Goal: Task Accomplishment & Management: Use online tool/utility

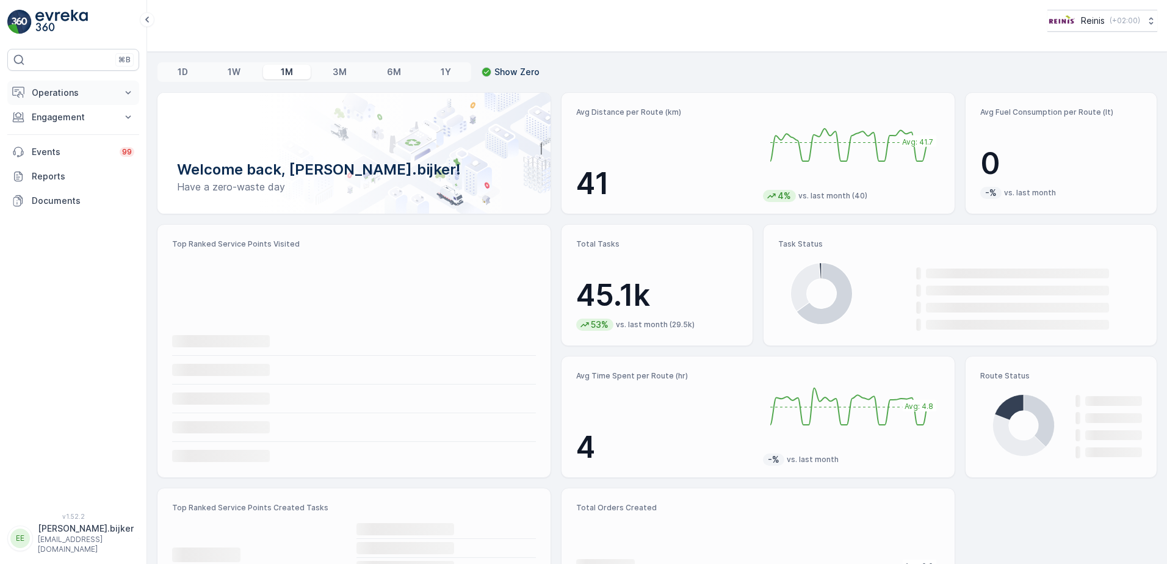
click at [67, 92] on p "Operations" at bounding box center [73, 93] width 83 height 12
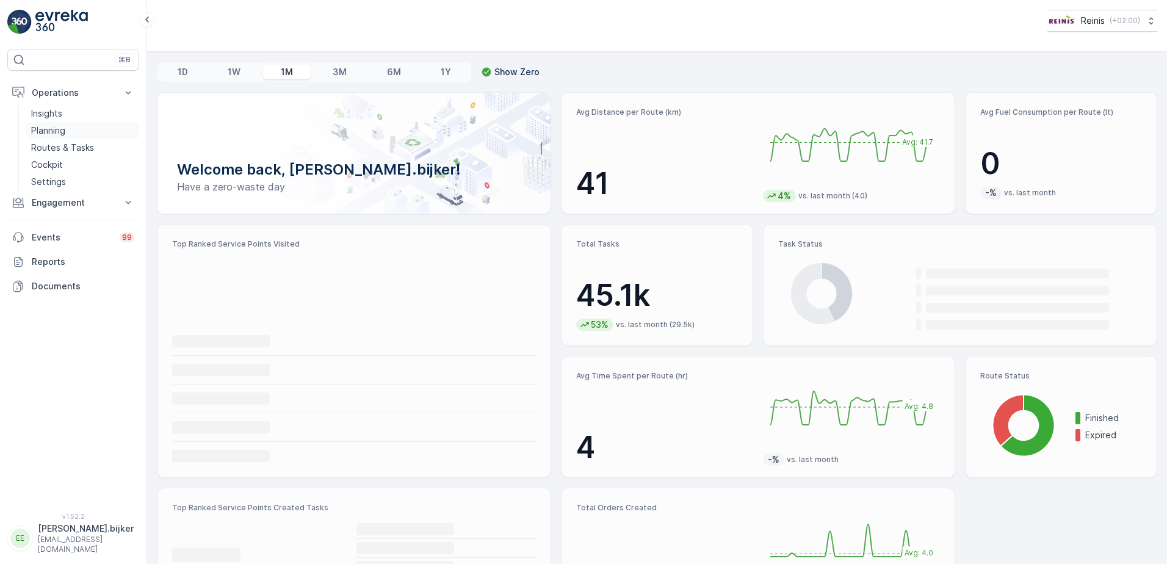
click at [53, 130] on p "Planning" at bounding box center [48, 131] width 34 height 12
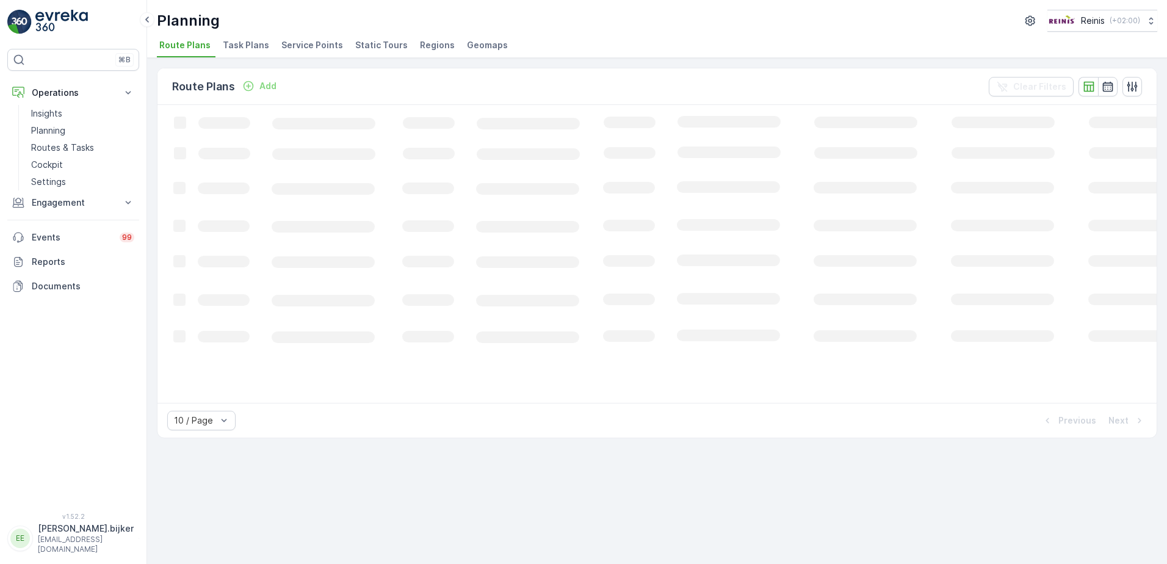
click at [394, 47] on span "Static Tours" at bounding box center [381, 45] width 53 height 12
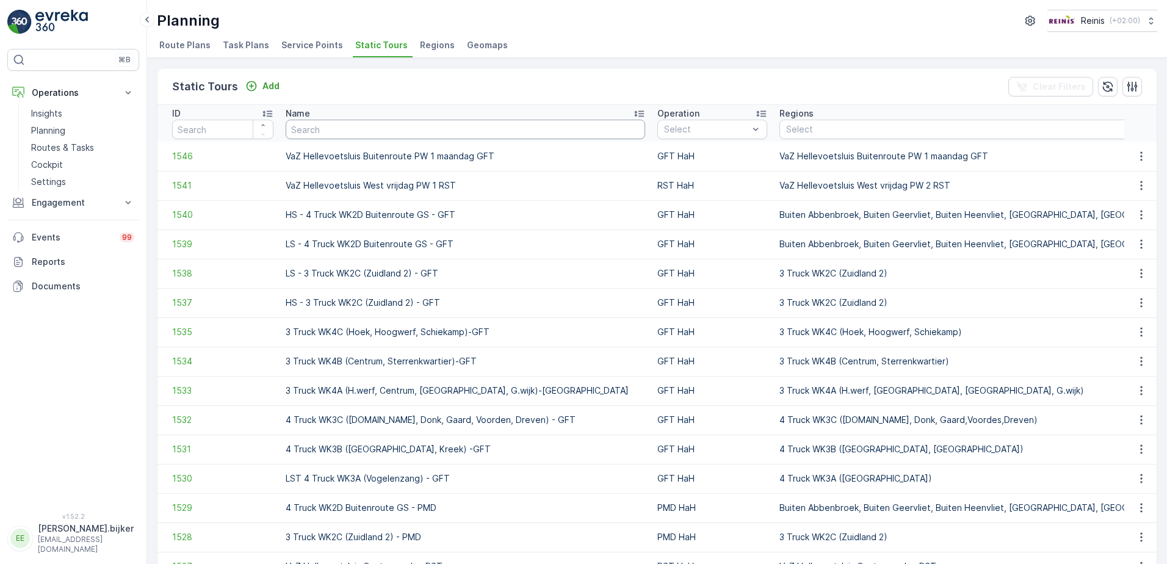
click at [457, 134] on input "text" at bounding box center [466, 130] width 360 height 20
type input "inpandig"
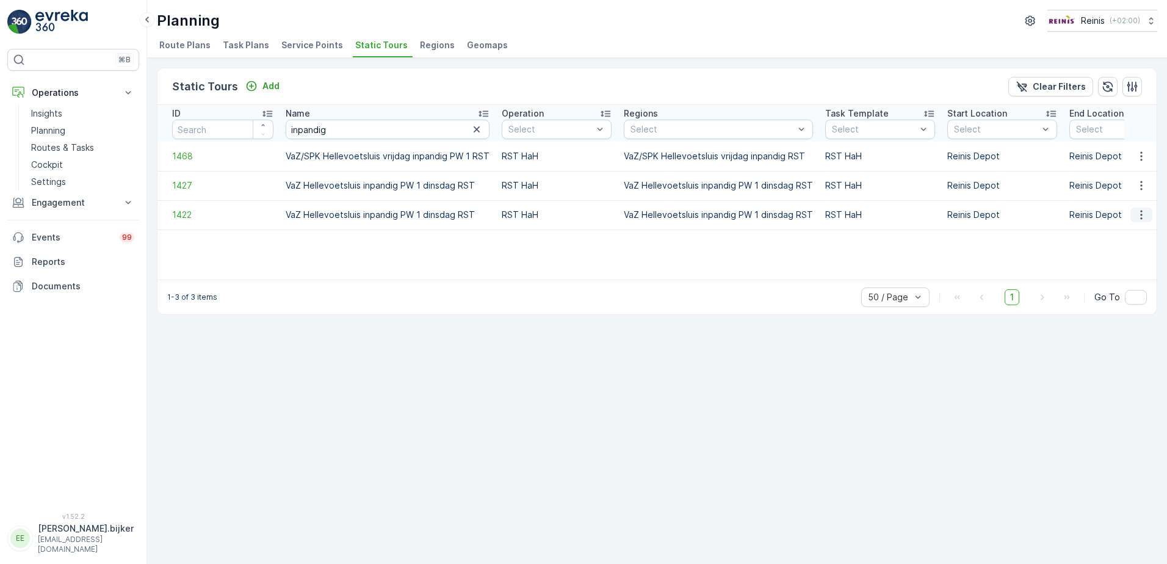
click at [1142, 211] on icon "button" at bounding box center [1141, 215] width 2 height 9
click at [1135, 233] on span "See More Details" at bounding box center [1120, 233] width 71 height 12
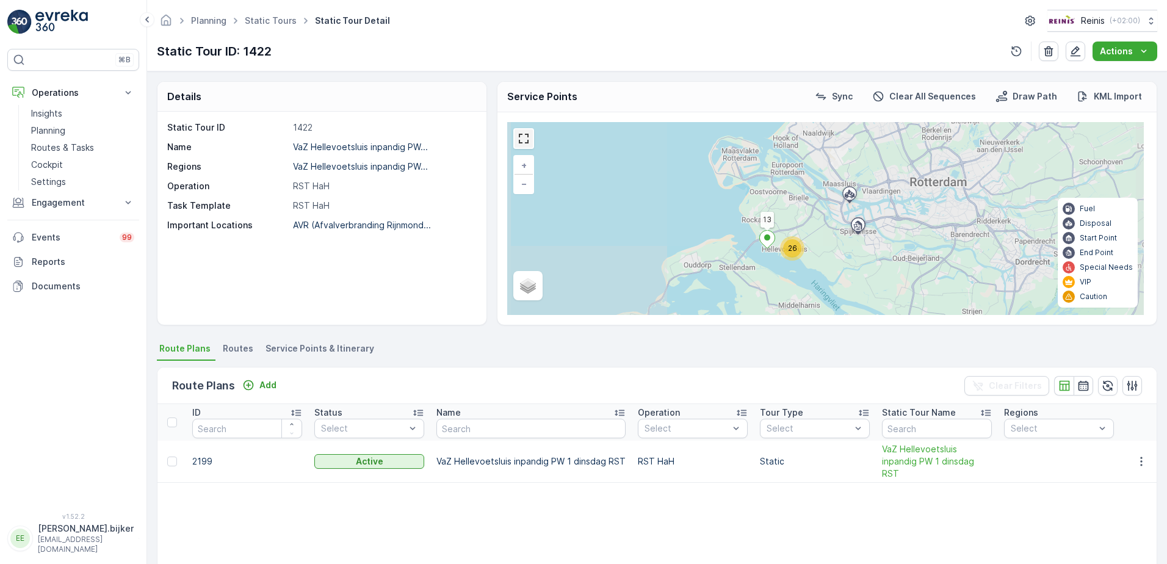
click at [523, 140] on link at bounding box center [524, 138] width 18 height 18
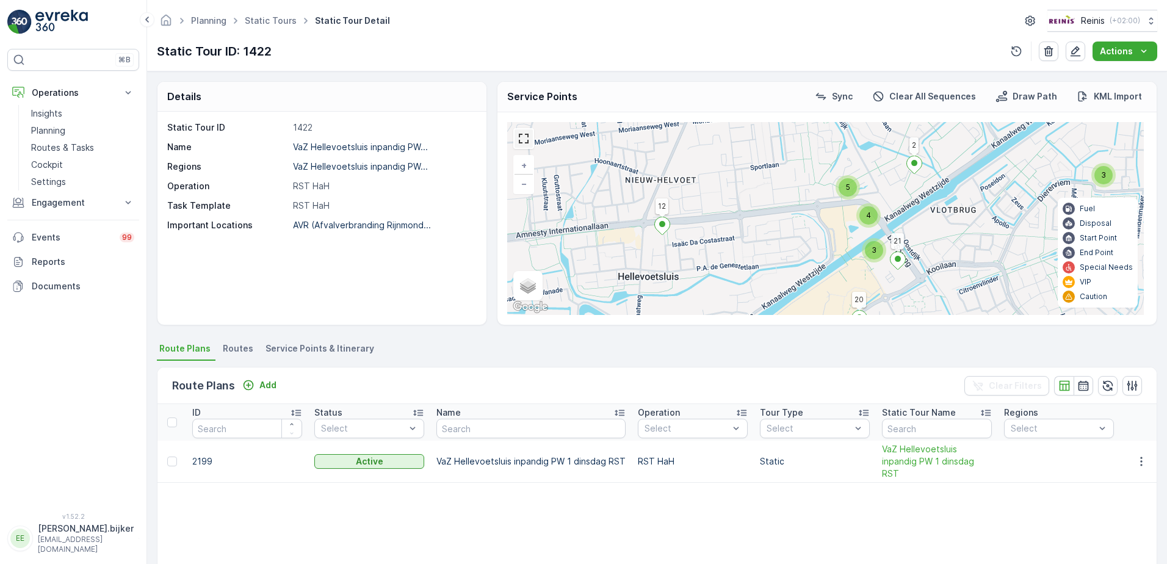
scroll to position [61, 0]
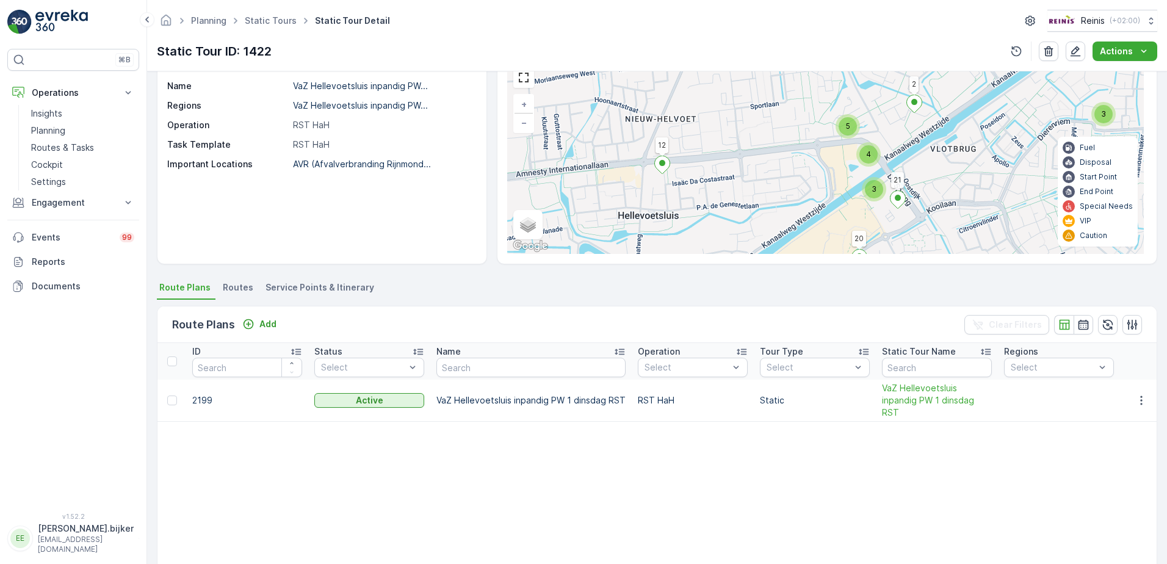
click at [665, 166] on icon at bounding box center [662, 165] width 16 height 18
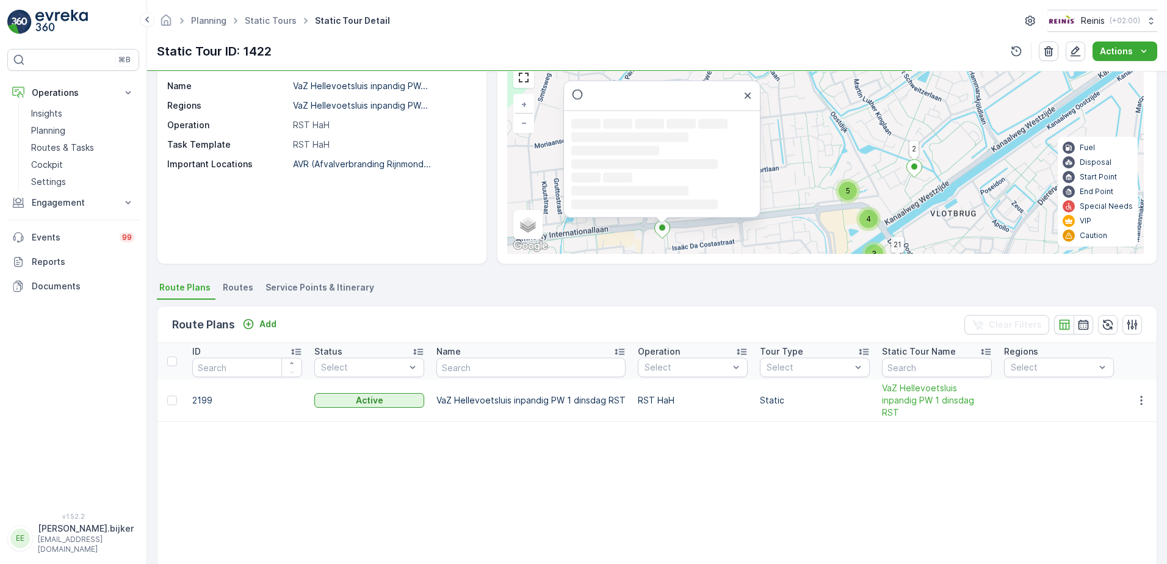
scroll to position [51, 0]
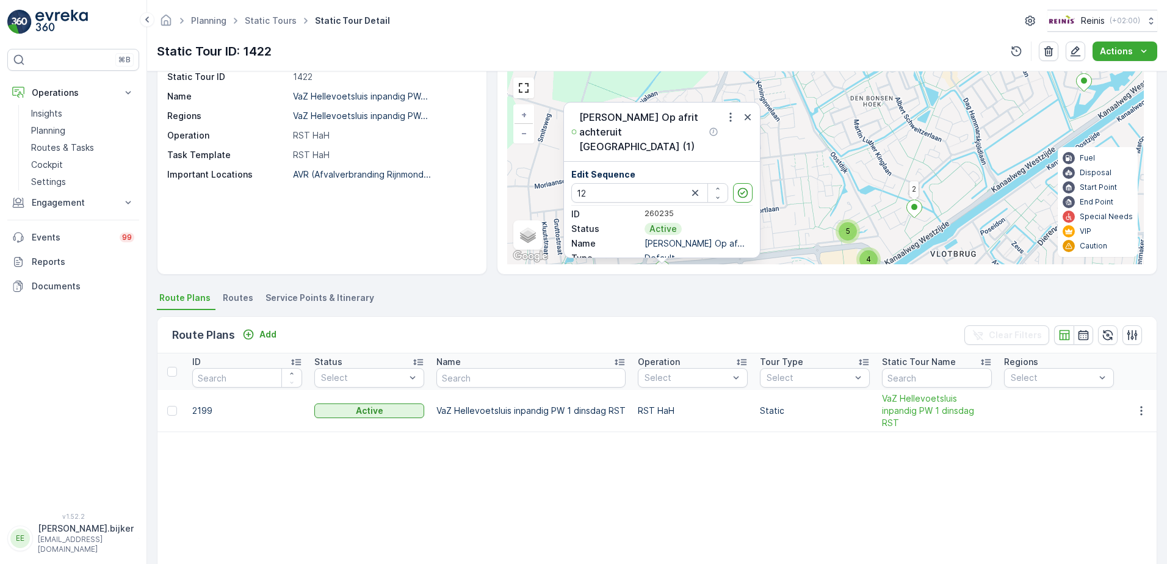
click at [894, 147] on div "2 2 3 4 5 3 13 14 20 12 1 19 2 21 [PERSON_NAME] Op afrit achteruit [GEOGRAPHIC_…" at bounding box center [825, 167] width 637 height 193
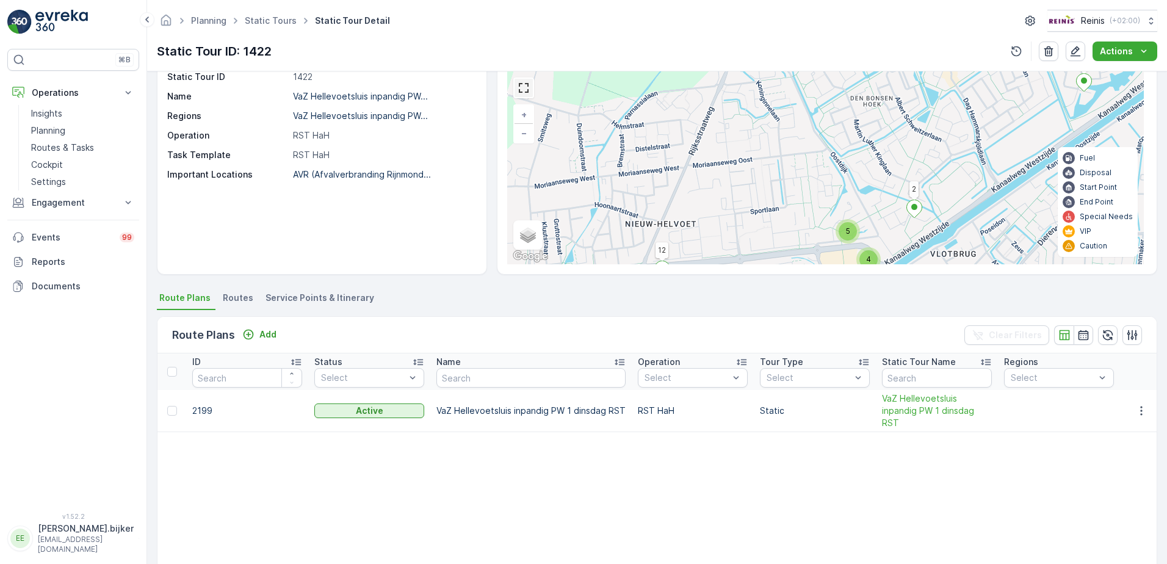
click at [515, 89] on link at bounding box center [524, 88] width 18 height 18
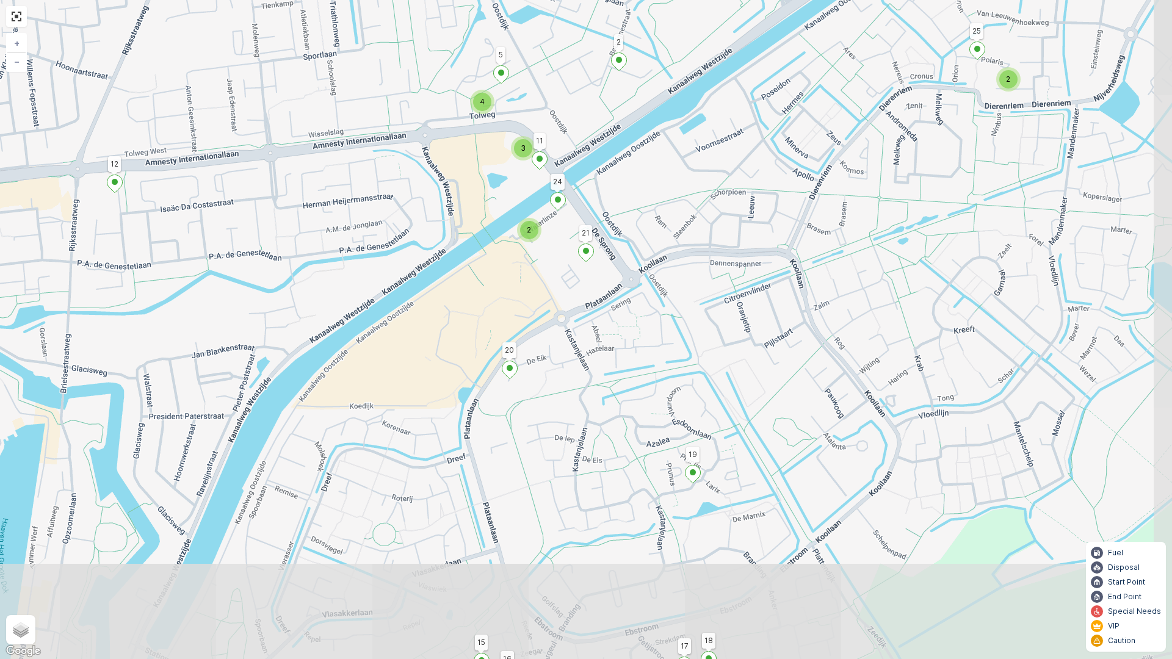
drag, startPoint x: 646, startPoint y: 465, endPoint x: 621, endPoint y: 325, distance: 141.9
click at [621, 325] on div "2 3 4 2 13 14 20 12 1 19 2 21 16 15 18 17 24 11 5 25 + − Satellite Roadmap Terr…" at bounding box center [586, 329] width 1172 height 659
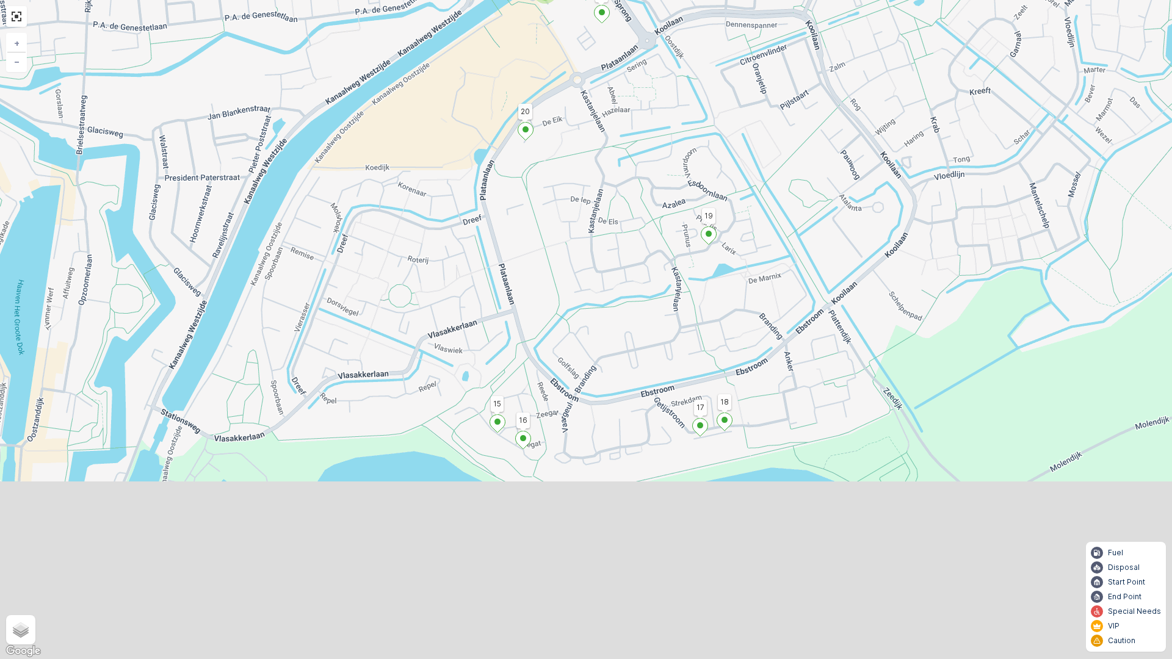
drag, startPoint x: 692, startPoint y: 536, endPoint x: 714, endPoint y: 299, distance: 238.5
click at [713, 299] on div "2 3 4 2 13 14 20 12 1 19 2 21 16 15 18 17 24 11 5 25 + − Satellite Roadmap Terr…" at bounding box center [586, 329] width 1172 height 659
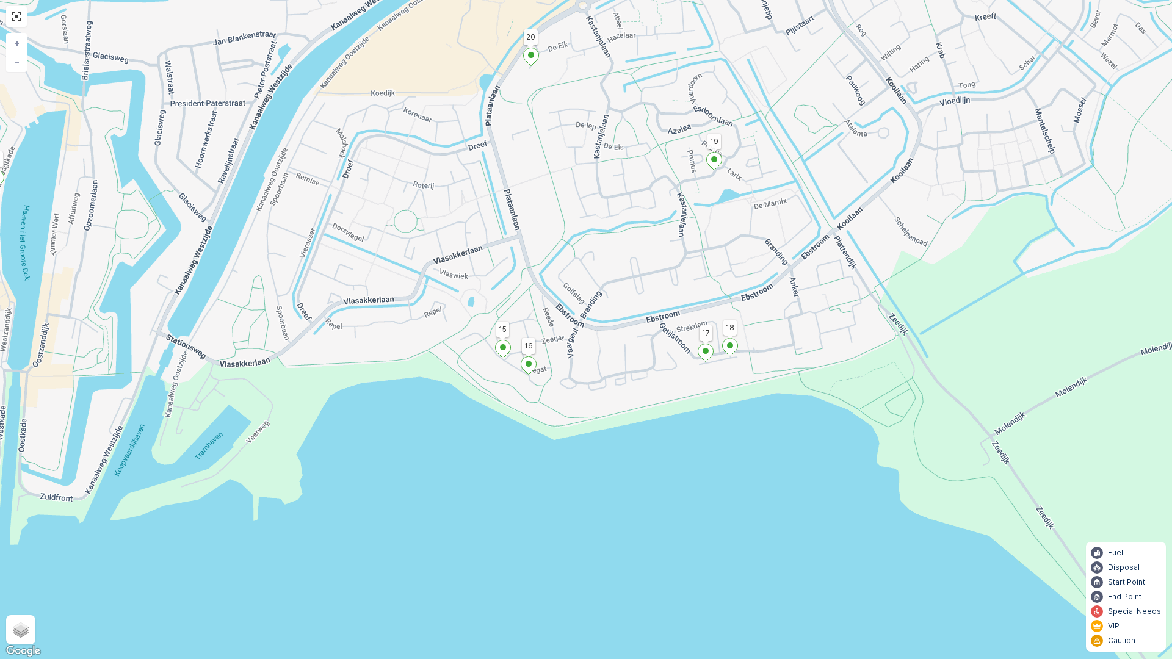
drag, startPoint x: 793, startPoint y: 460, endPoint x: 791, endPoint y: 416, distance: 44.0
click at [791, 416] on div "2 3 4 2 13 14 20 12 1 19 2 21 16 15 18 17 24 11 5 25 + − Satellite Roadmap Terr…" at bounding box center [586, 329] width 1172 height 659
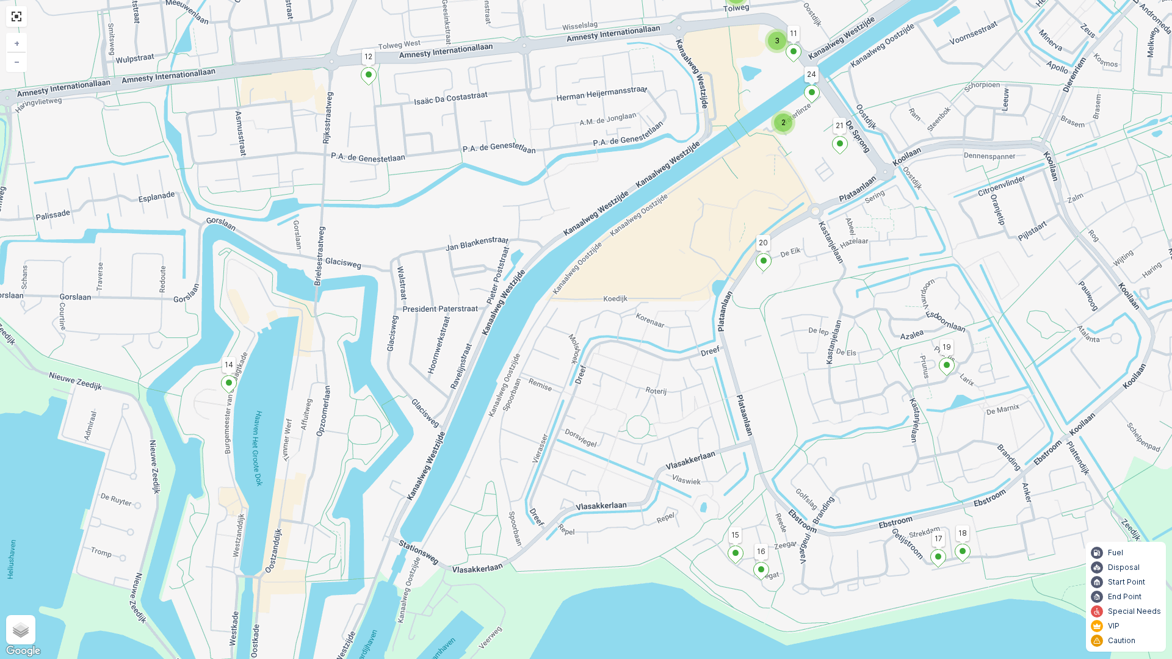
drag, startPoint x: 600, startPoint y: 310, endPoint x: 833, endPoint y: 516, distance: 310.5
click at [833, 516] on div "2 3 4 2 13 14 20 12 1 19 2 21 16 15 18 17 24 11 5 25 + − Satellite Roadmap Terr…" at bounding box center [586, 329] width 1172 height 659
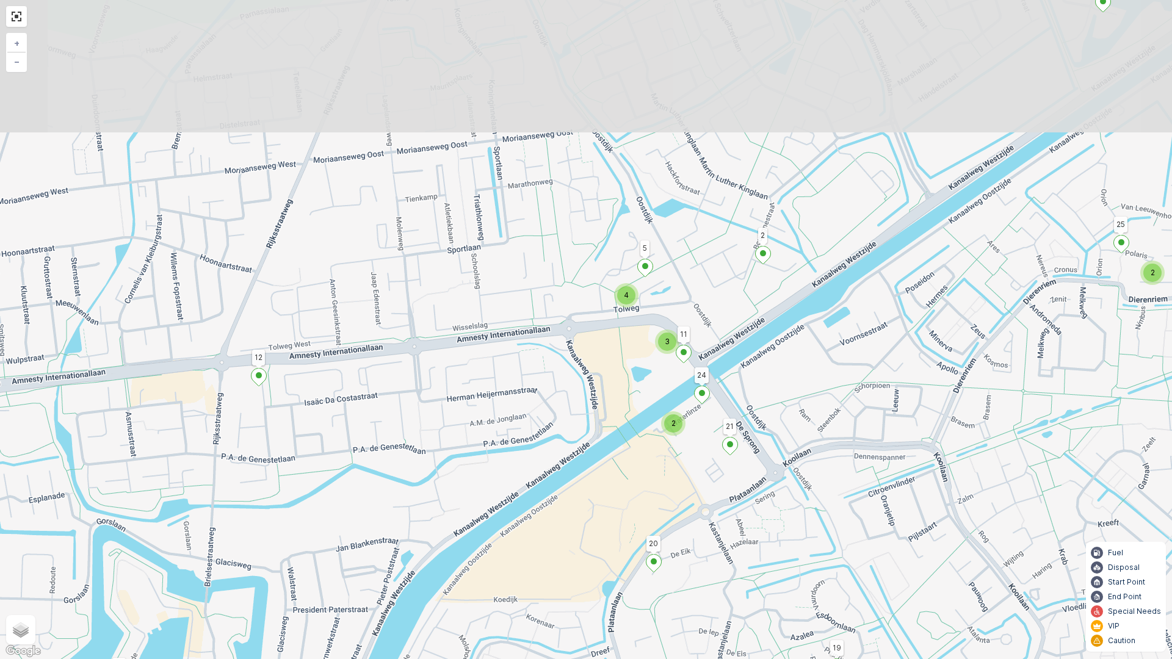
drag, startPoint x: 815, startPoint y: 271, endPoint x: 698, endPoint y: 585, distance: 335.3
click at [698, 563] on div "2 3 4 2 13 14 20 12 1 19 2 21 16 15 18 17 24 11 5 25 + − Satellite Roadmap Terr…" at bounding box center [586, 329] width 1172 height 659
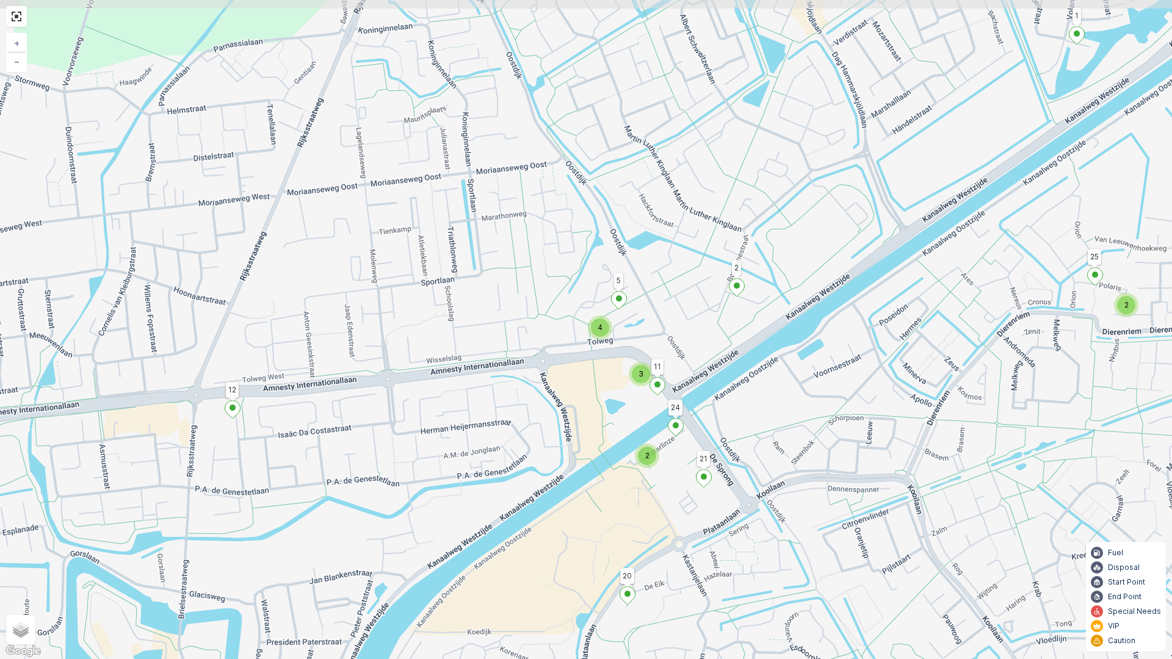
drag, startPoint x: 836, startPoint y: 422, endPoint x: 816, endPoint y: 441, distance: 27.2
click at [816, 441] on div "2 3 4 2 13 14 20 12 1 19 2 21 16 15 18 17 24 11 5 25 + − Satellite Roadmap Terr…" at bounding box center [586, 329] width 1172 height 659
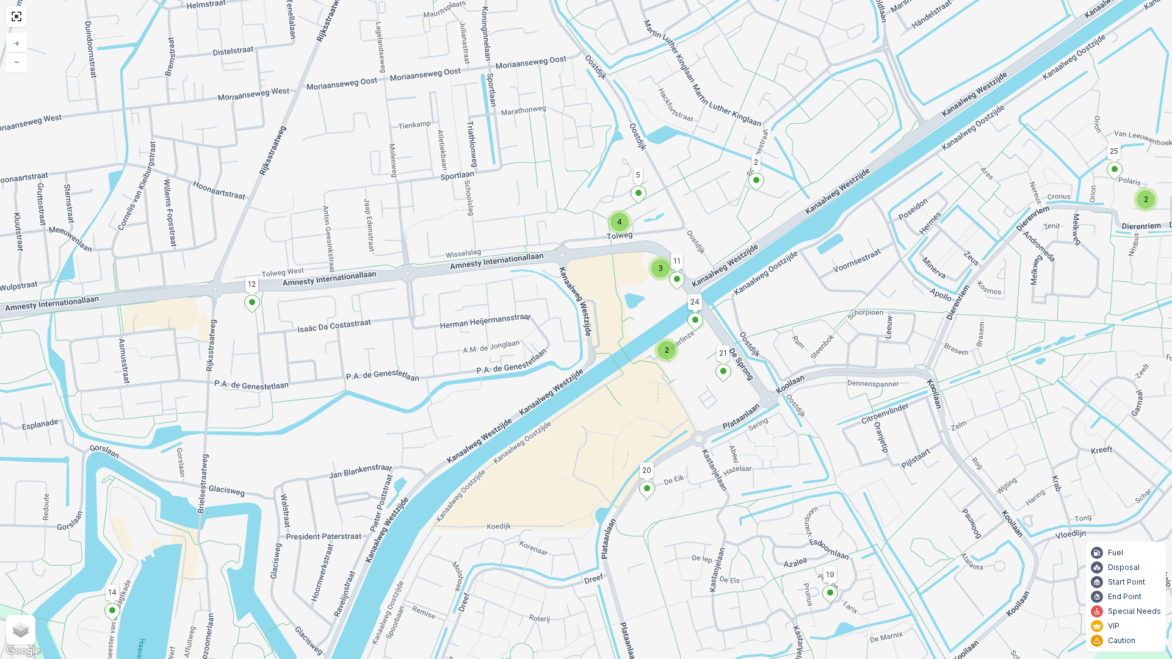
drag, startPoint x: 727, startPoint y: 570, endPoint x: 715, endPoint y: 520, distance: 51.4
click at [744, 469] on div "2 3 4 2 13 14 20 12 1 19 2 21 16 15 18 17 24 11 5 25 + − Satellite Roadmap Terr…" at bounding box center [586, 329] width 1172 height 659
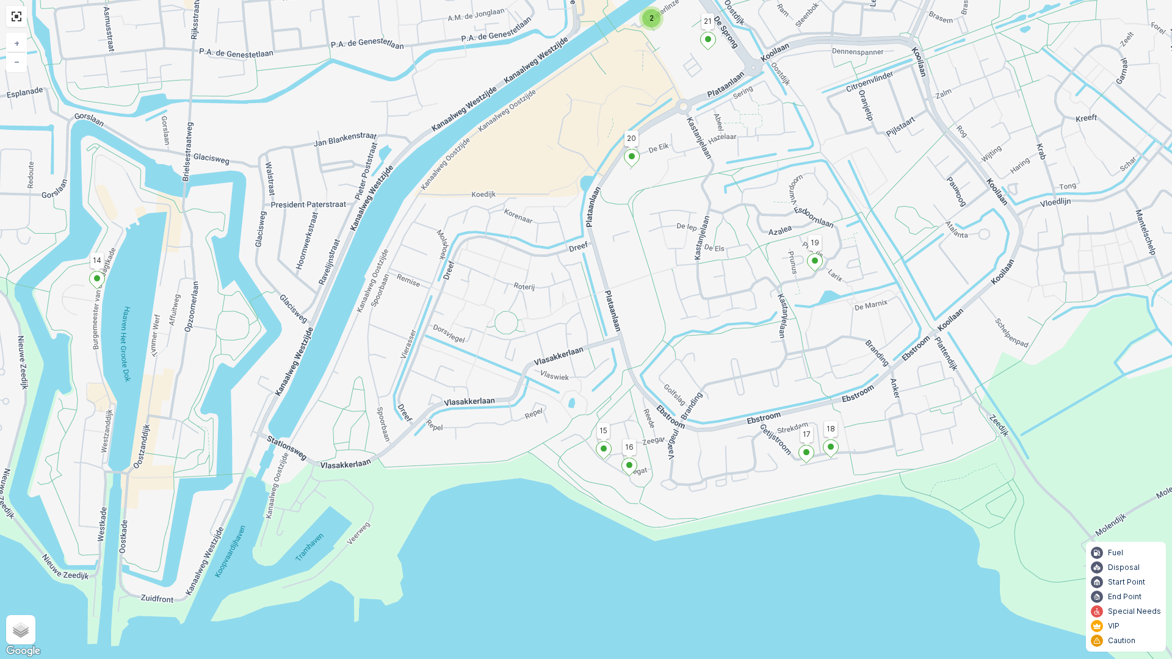
drag, startPoint x: 692, startPoint y: 520, endPoint x: 681, endPoint y: 230, distance: 290.8
click at [681, 230] on div "2 3 4 2 13 14 20 12 1 19 2 21 16 15 18 17 24 11 5 25 + − Satellite Roadmap Terr…" at bounding box center [586, 329] width 1172 height 659
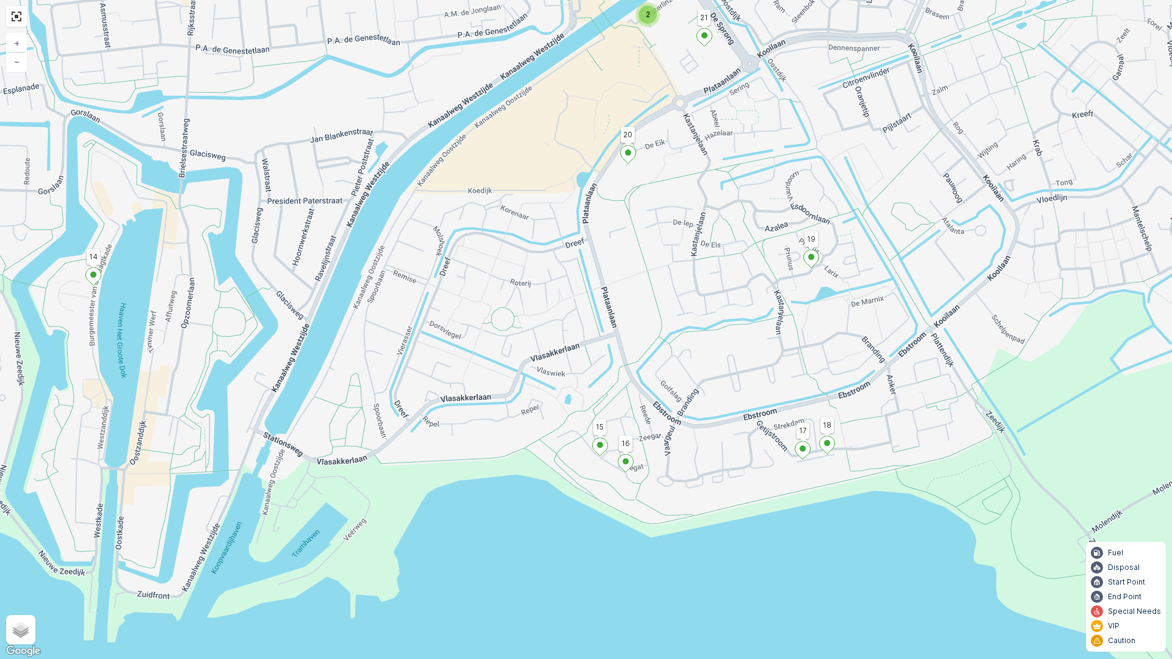
click at [598, 451] on icon at bounding box center [600, 447] width 15 height 18
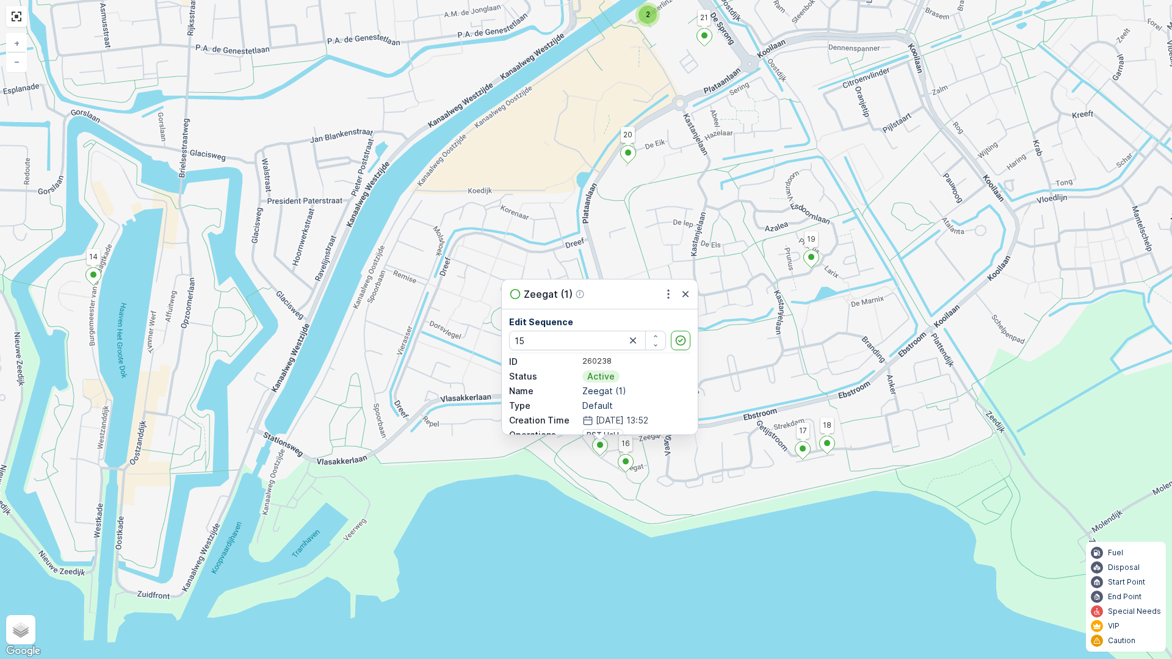
click at [621, 463] on icon at bounding box center [625, 464] width 15 height 18
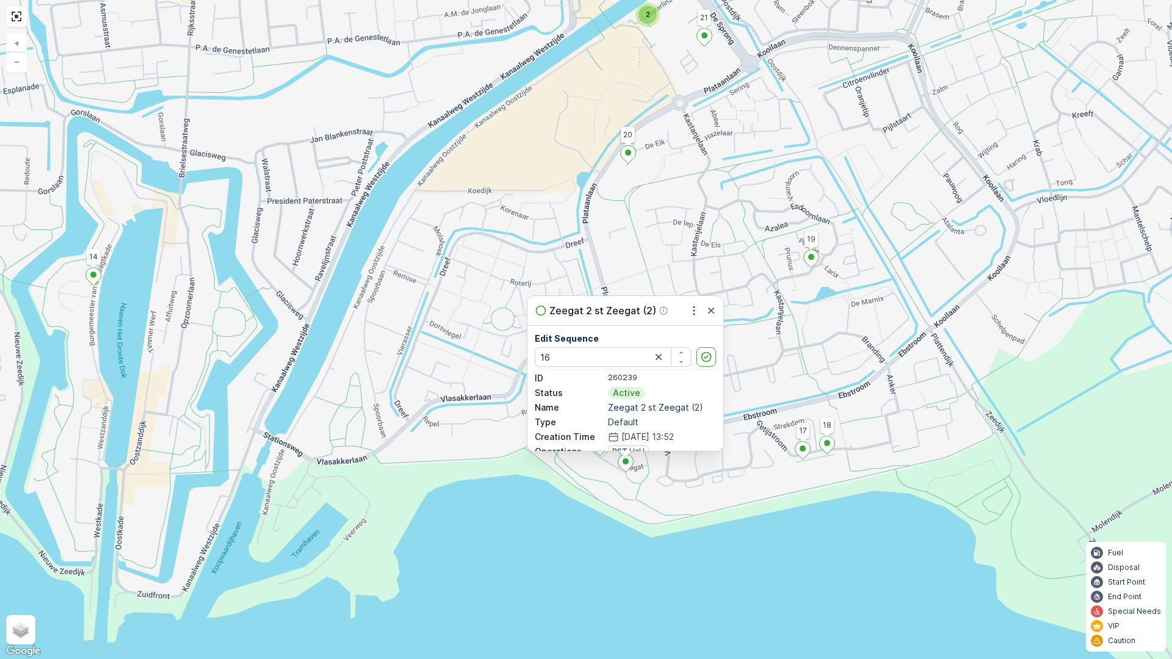
type input "16"
click at [808, 451] on icon at bounding box center [802, 451] width 15 height 18
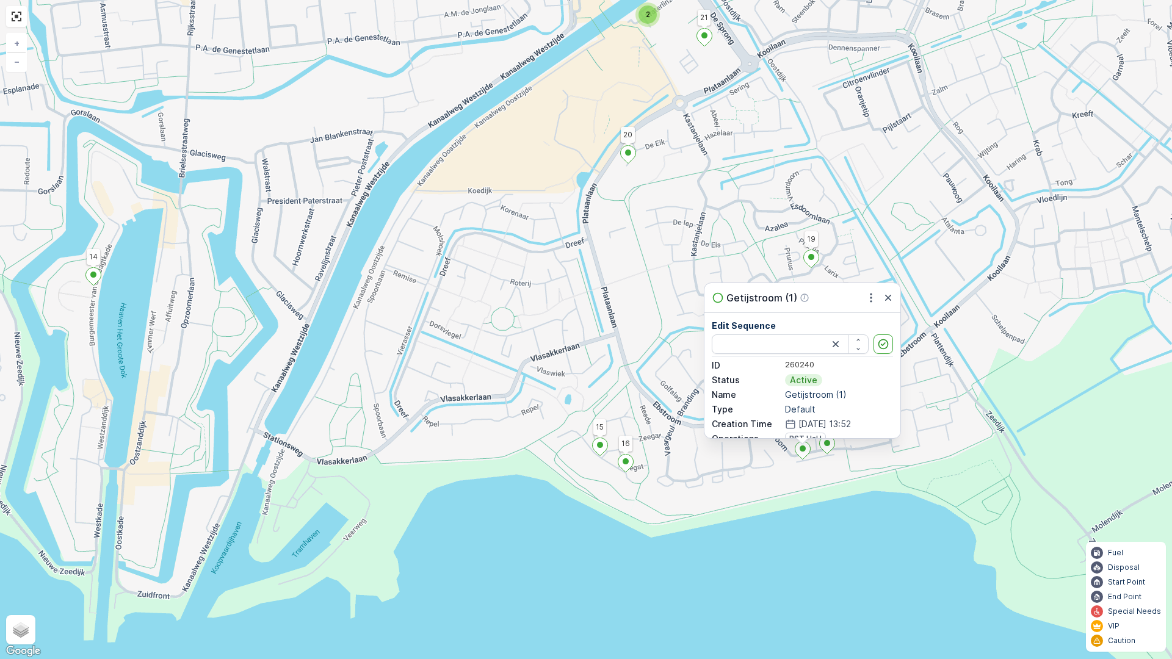
type input "17"
click at [828, 448] on icon at bounding box center [827, 445] width 15 height 18
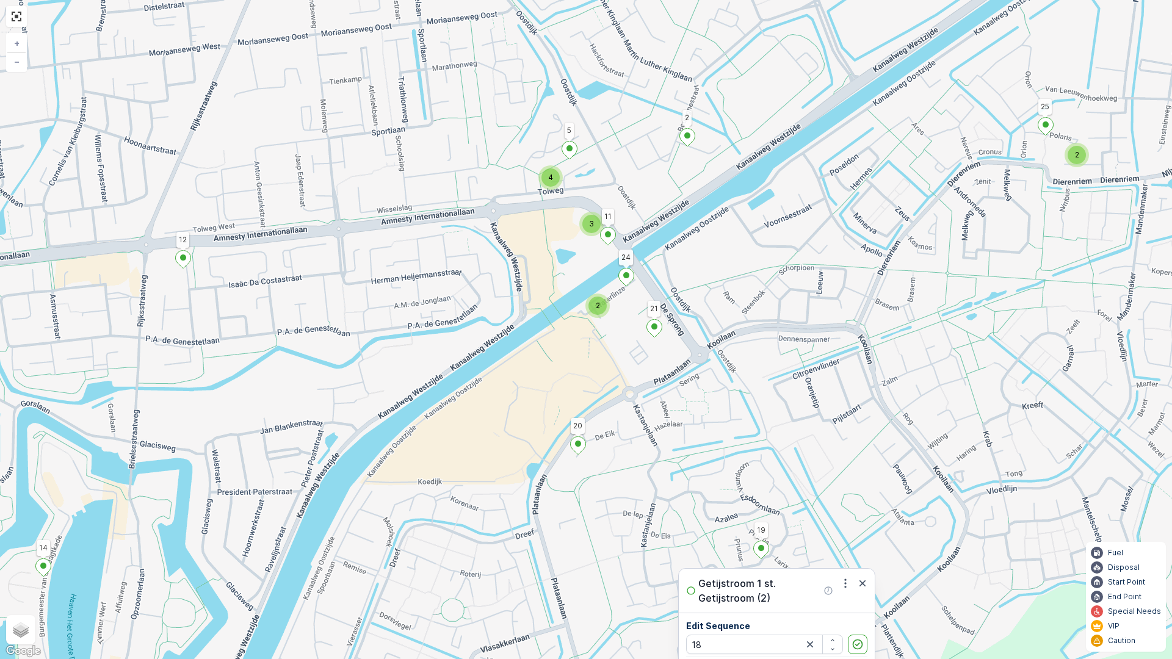
drag, startPoint x: 686, startPoint y: 215, endPoint x: 633, endPoint y: 510, distance: 299.6
click at [633, 510] on div "2 3 4 2 13 14 20 12 1 19 2 21 16 15 18 17 24 11 5 25 Getijstroom 1 st. Getijstr…" at bounding box center [586, 329] width 1172 height 659
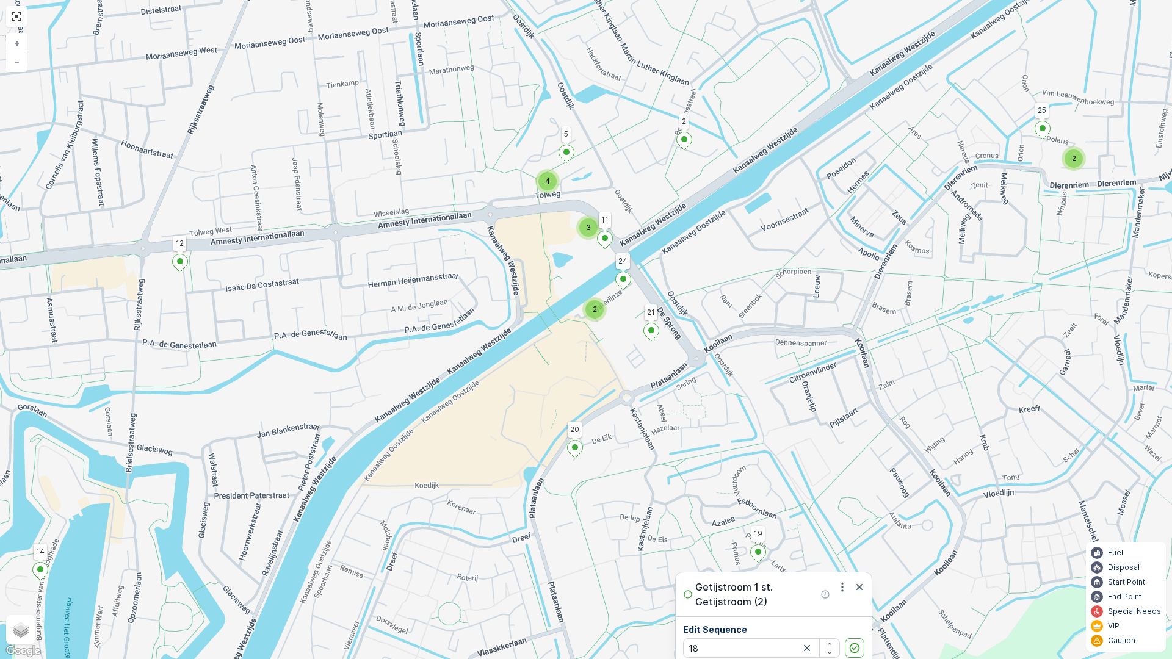
click at [654, 333] on icon at bounding box center [651, 333] width 15 height 18
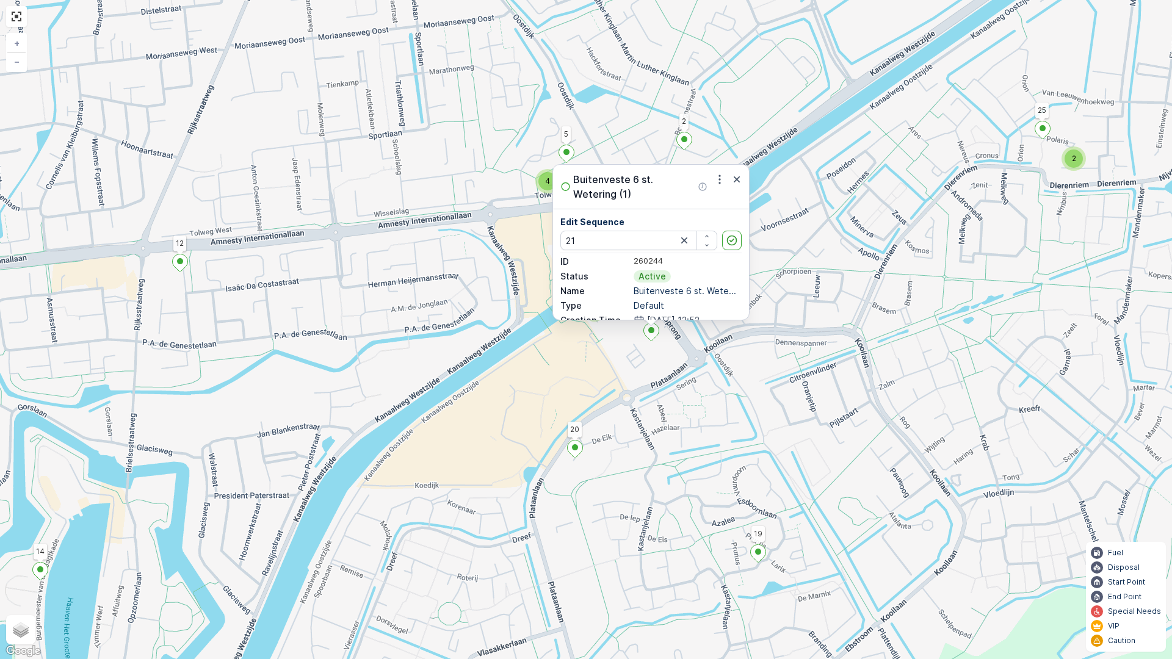
type input "21"
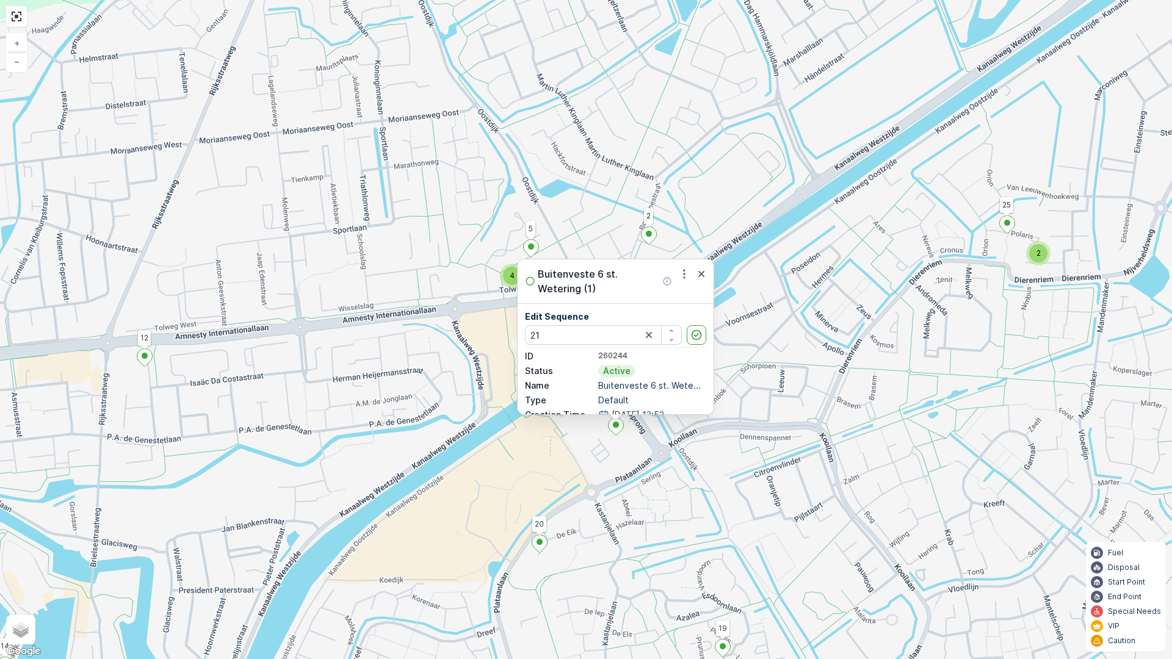
drag, startPoint x: 571, startPoint y: 372, endPoint x: 535, endPoint y: 467, distance: 101.0
click at [535, 467] on div "2 3 4 2 13 14 20 12 1 19 2 21 16 15 18 17 24 11 5 25 Buitenveste 6 st. Wetering…" at bounding box center [586, 329] width 1172 height 659
click at [687, 272] on icon "button" at bounding box center [684, 274] width 12 height 12
click at [668, 310] on span "Edit Service Point" at bounding box center [653, 309] width 73 height 12
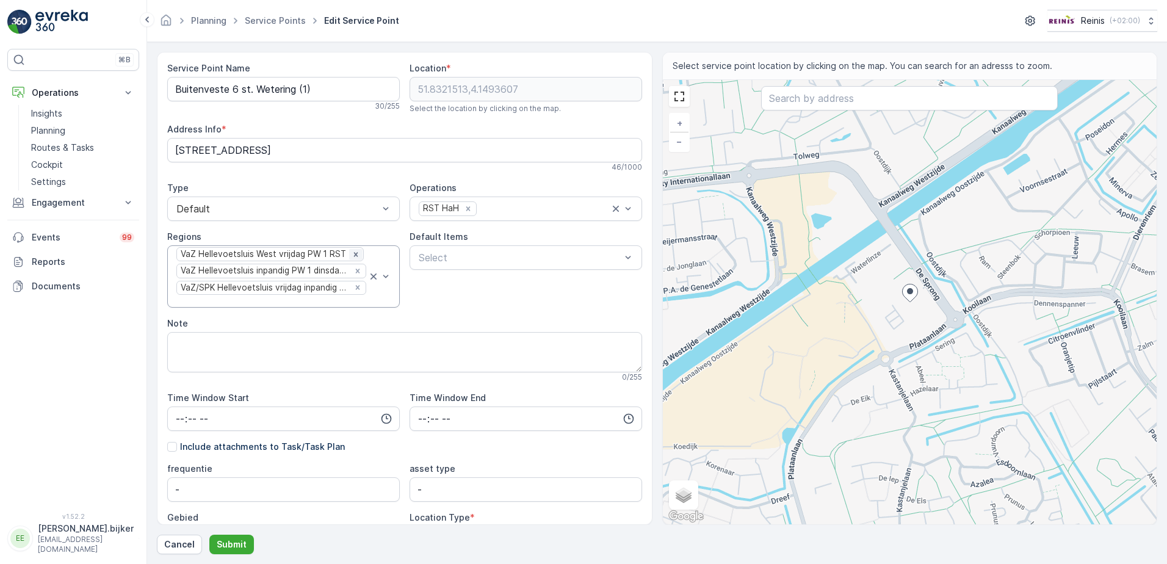
click at [353, 252] on icon "Remove VaZ Hellevoetsluis West vrijdag PW 1 RST" at bounding box center [356, 254] width 9 height 9
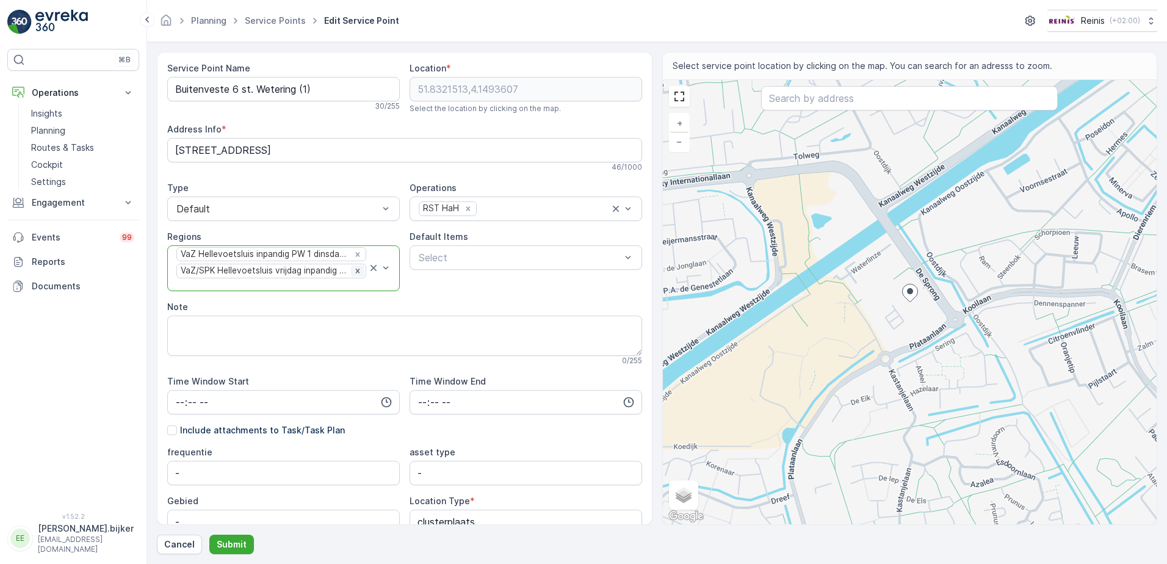
click at [357, 273] on icon "Remove VaZ/SPK Hellevoetsluis vrijdag inpandig RST" at bounding box center [357, 271] width 9 height 9
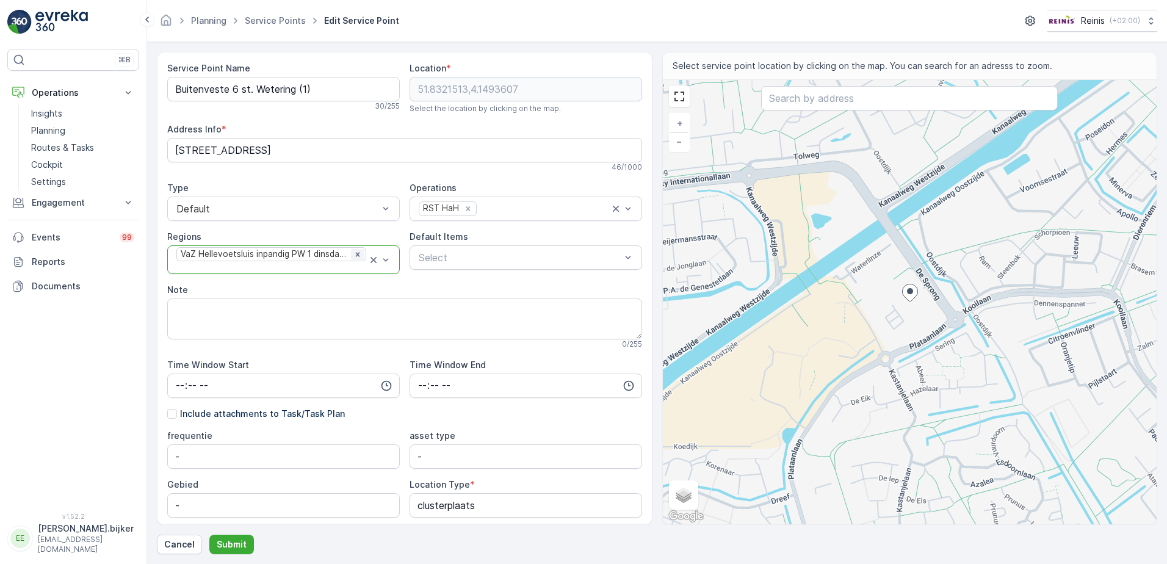
click at [357, 253] on icon "Remove VaZ Hellevoetsluis inpandig PW 1 dinsdag RST" at bounding box center [358, 254] width 4 height 4
click at [237, 546] on p "Submit" at bounding box center [232, 544] width 30 height 12
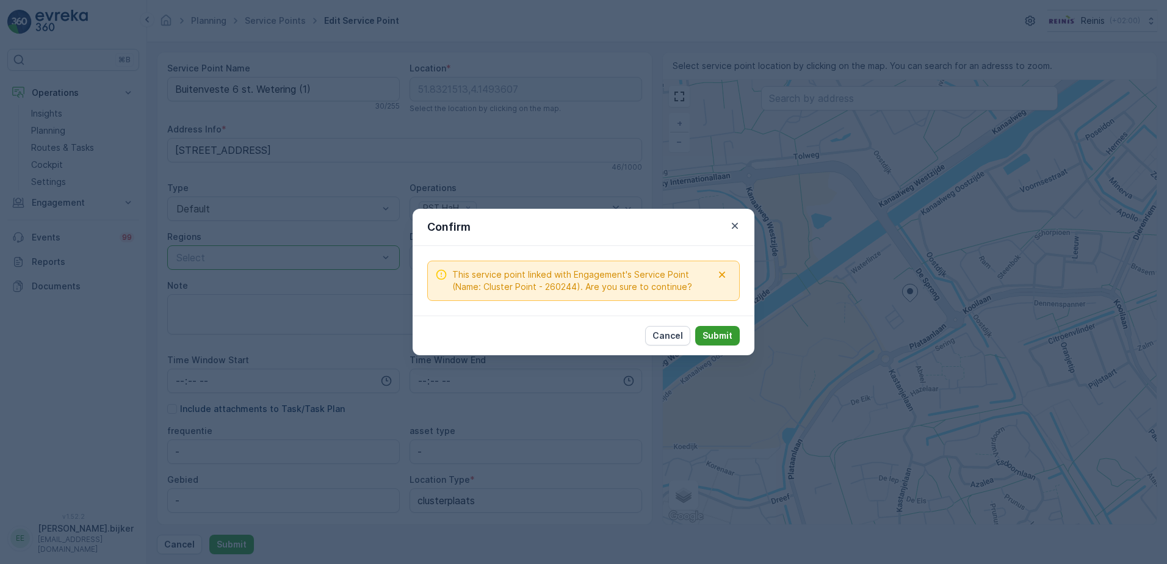
click at [714, 333] on p "Submit" at bounding box center [718, 336] width 30 height 12
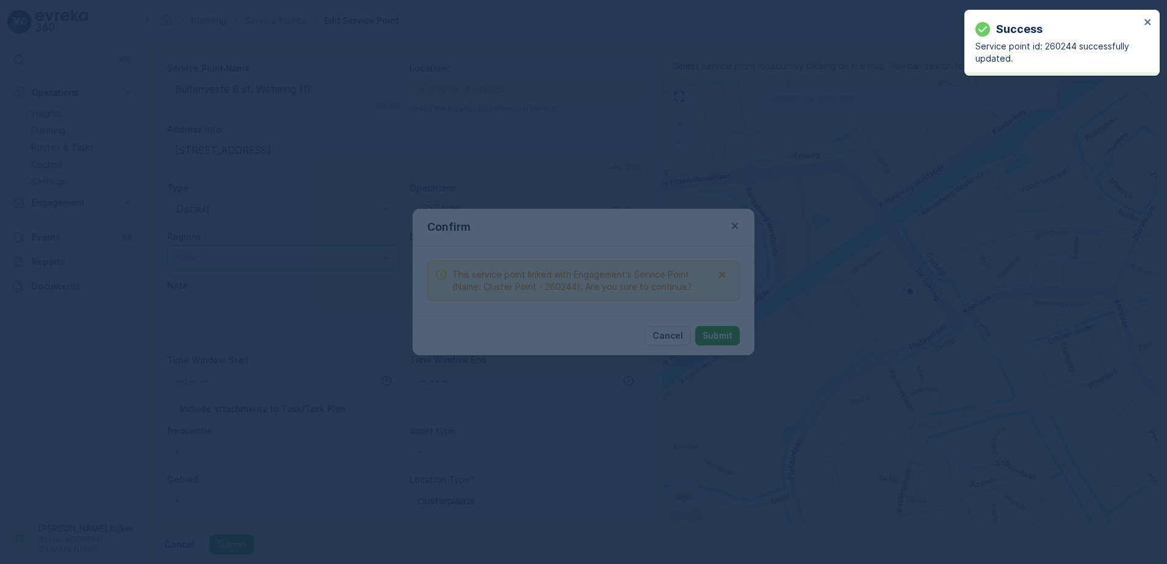
type input "51.832151,4.149361"
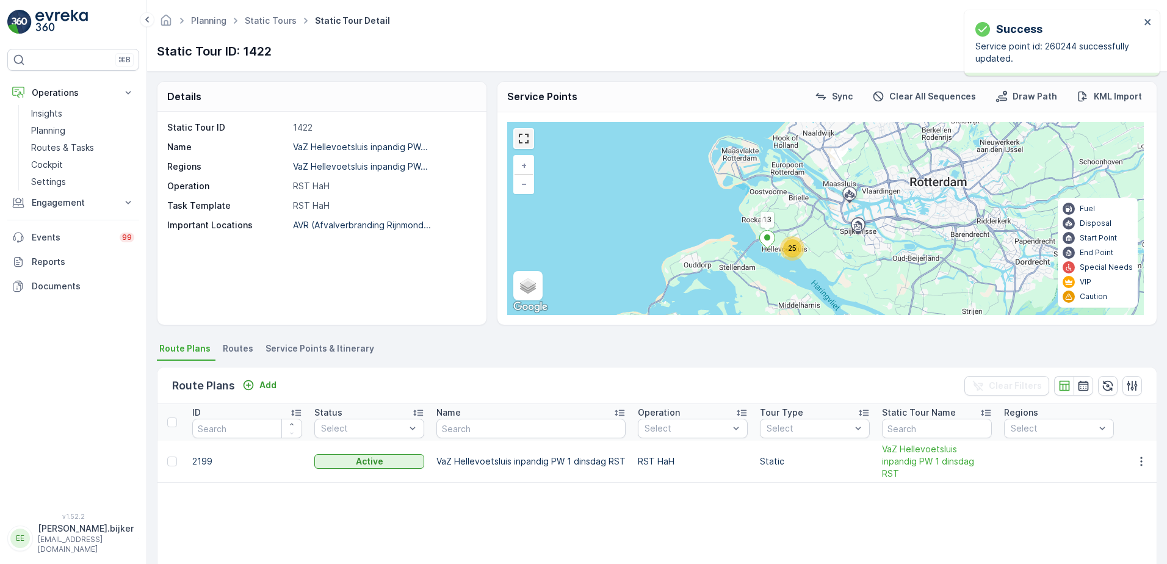
click at [529, 136] on link at bounding box center [524, 138] width 18 height 18
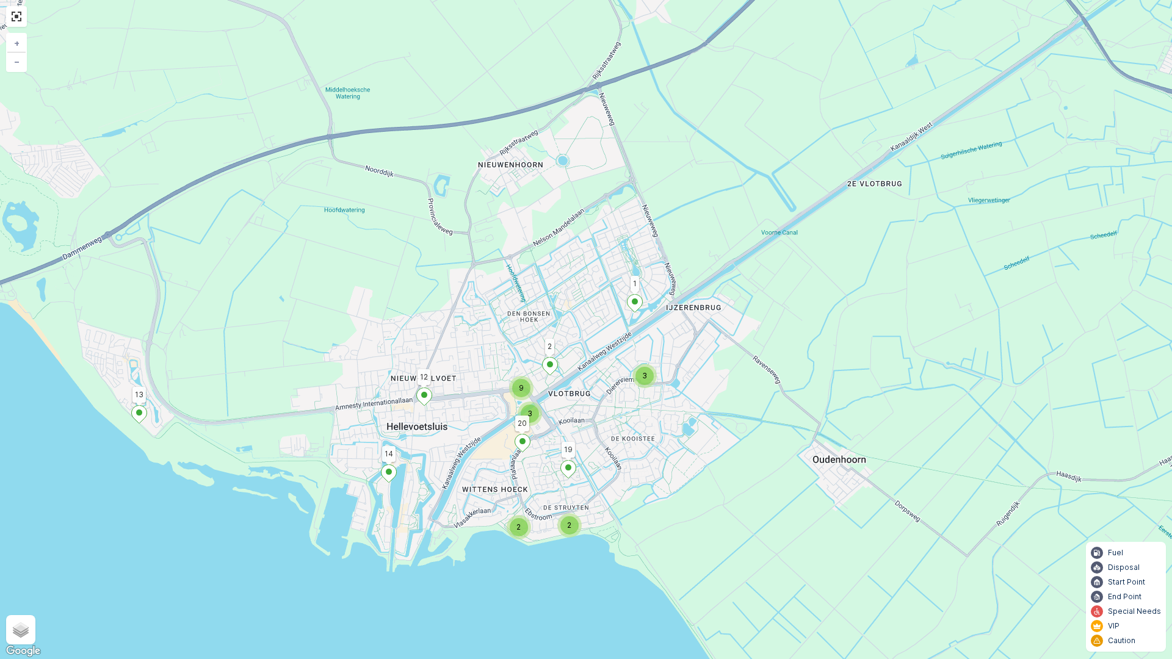
click at [501, 433] on div "2 2 3 9 3 13 14 20 12 1 19 2 + − Satellite Roadmap Terrain Hybrid Leaflet Keybo…" at bounding box center [586, 329] width 1172 height 659
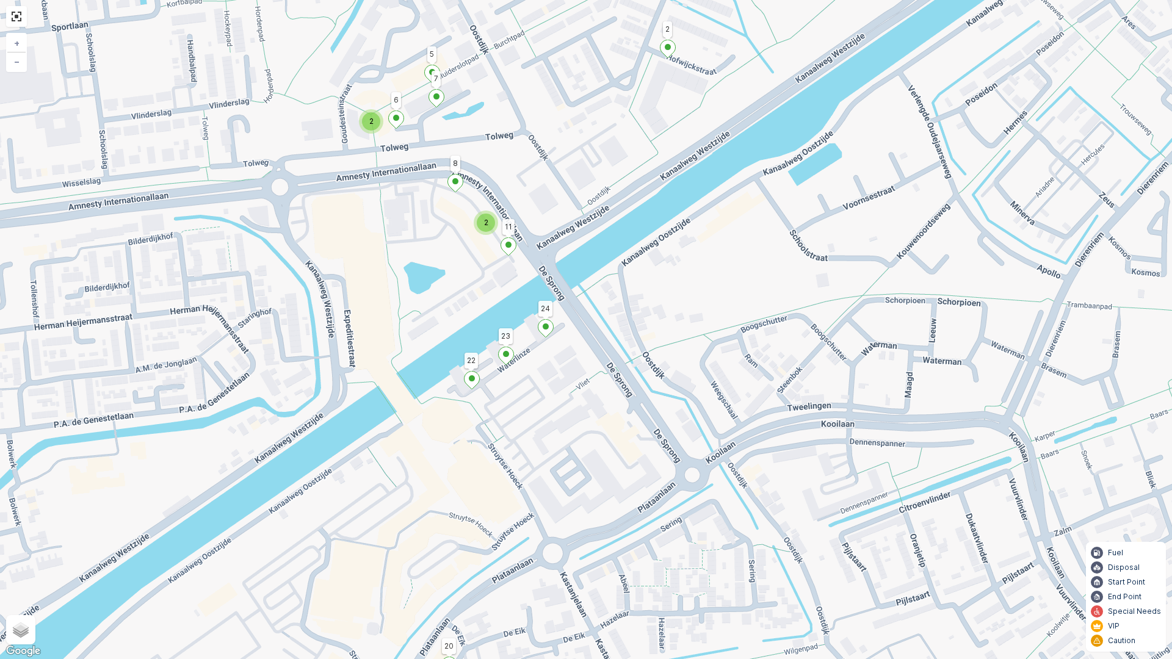
click at [473, 380] on ellipse at bounding box center [472, 378] width 6 height 6
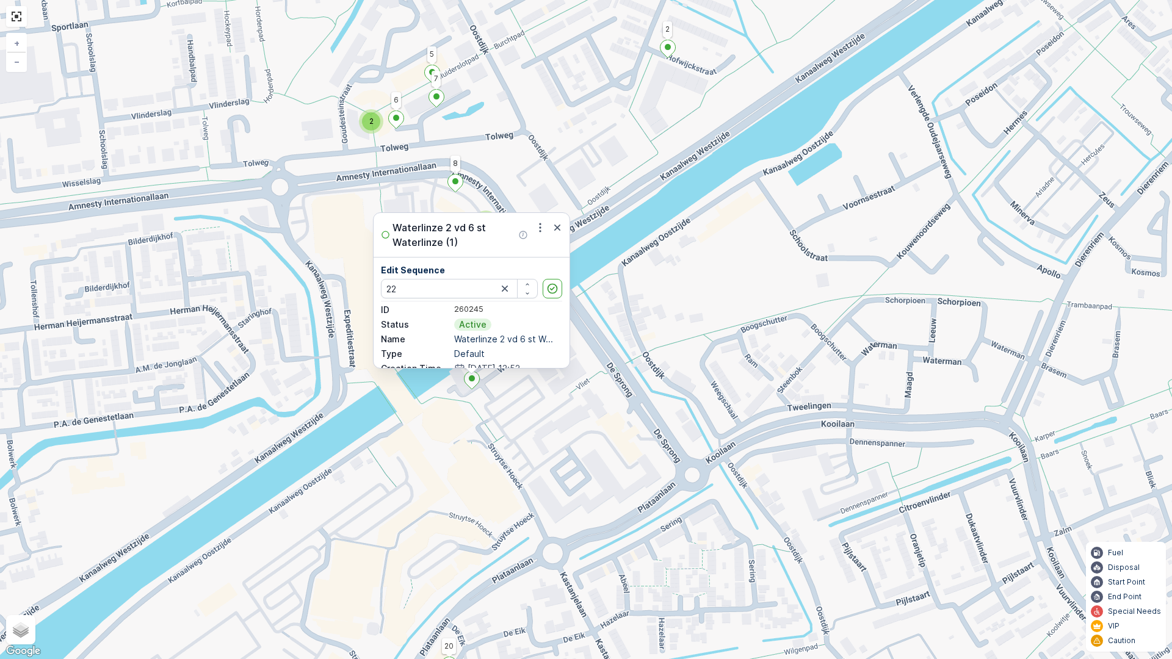
click at [578, 425] on div "2 2 13 14 20 12 1 19 2 16 15 18 17 24 11 5 25 23 22 8 7 6 26 27 Waterlinze 2 vd…" at bounding box center [586, 329] width 1172 height 659
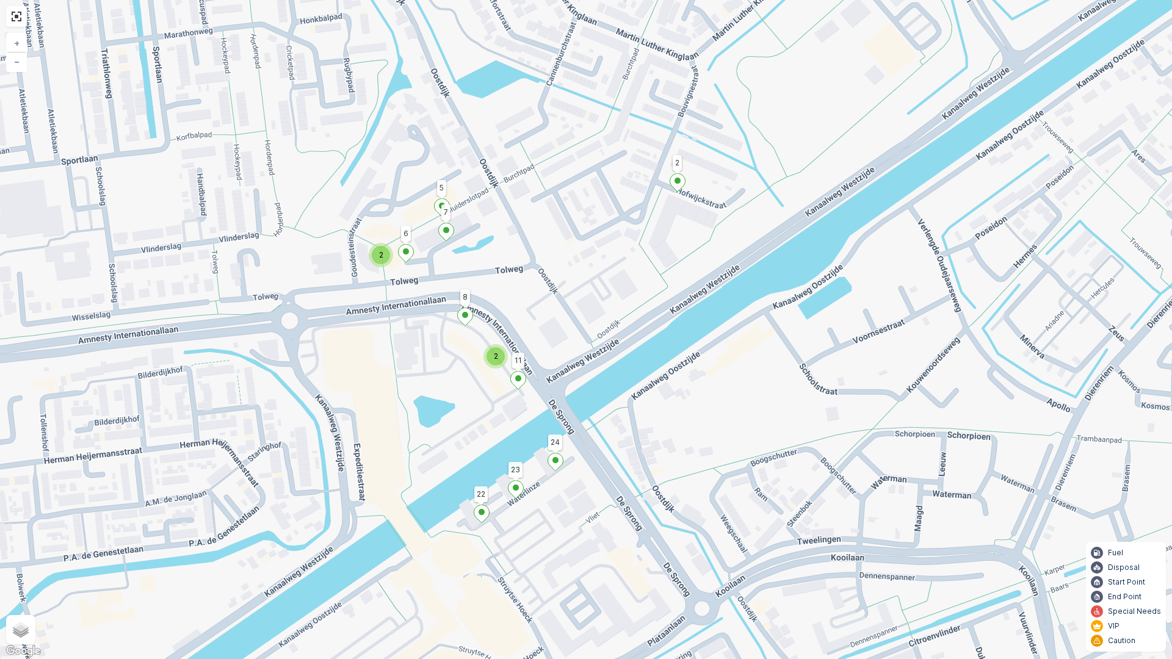
drag, startPoint x: 435, startPoint y: 240, endPoint x: 444, endPoint y: 374, distance: 134.0
click at [444, 374] on div "2 2 13 14 20 12 1 19 2 16 15 18 17 24 11 5 25 23 22 8 7 6 26 27 + − Satellite R…" at bounding box center [586, 329] width 1172 height 659
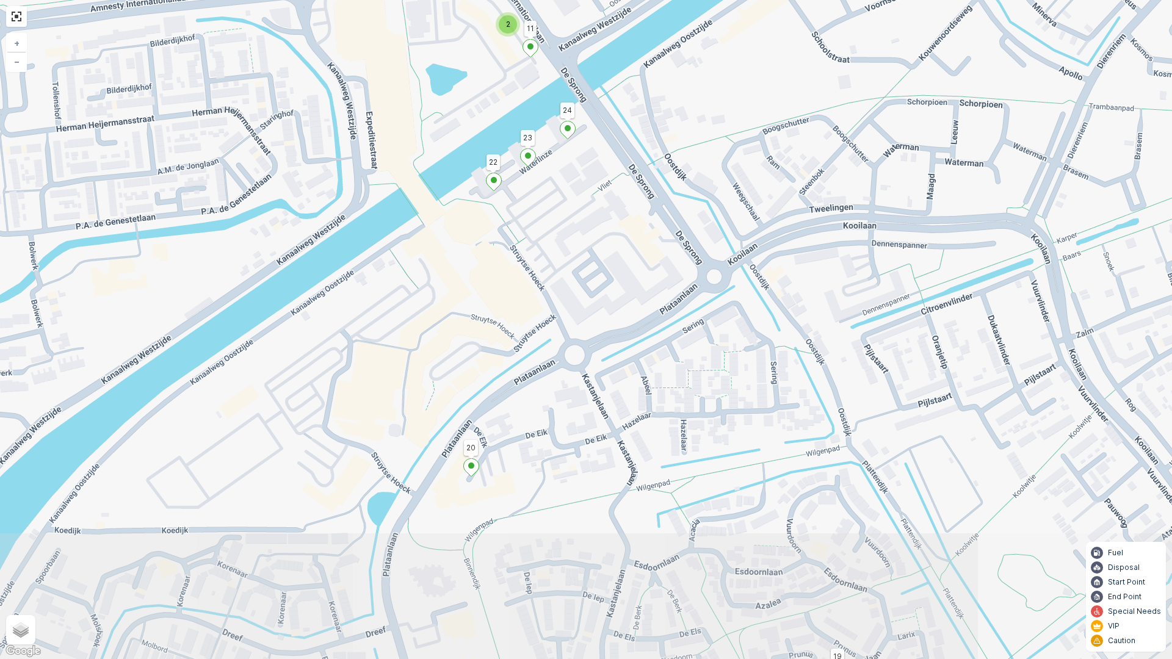
drag, startPoint x: 515, startPoint y: 559, endPoint x: 527, endPoint y: 226, distance: 332.3
click at [527, 226] on div "2 2 13 14 20 12 1 19 2 16 15 18 17 24 11 5 25 23 22 8 7 6 26 27 + − Satellite R…" at bounding box center [586, 329] width 1172 height 659
click at [795, 563] on div "2 2 13 14 20 12 1 19 2 16 15 18 17 24 11 5 25 23 22 8 7 6 26 27 + − Satellite R…" at bounding box center [586, 329] width 1172 height 659
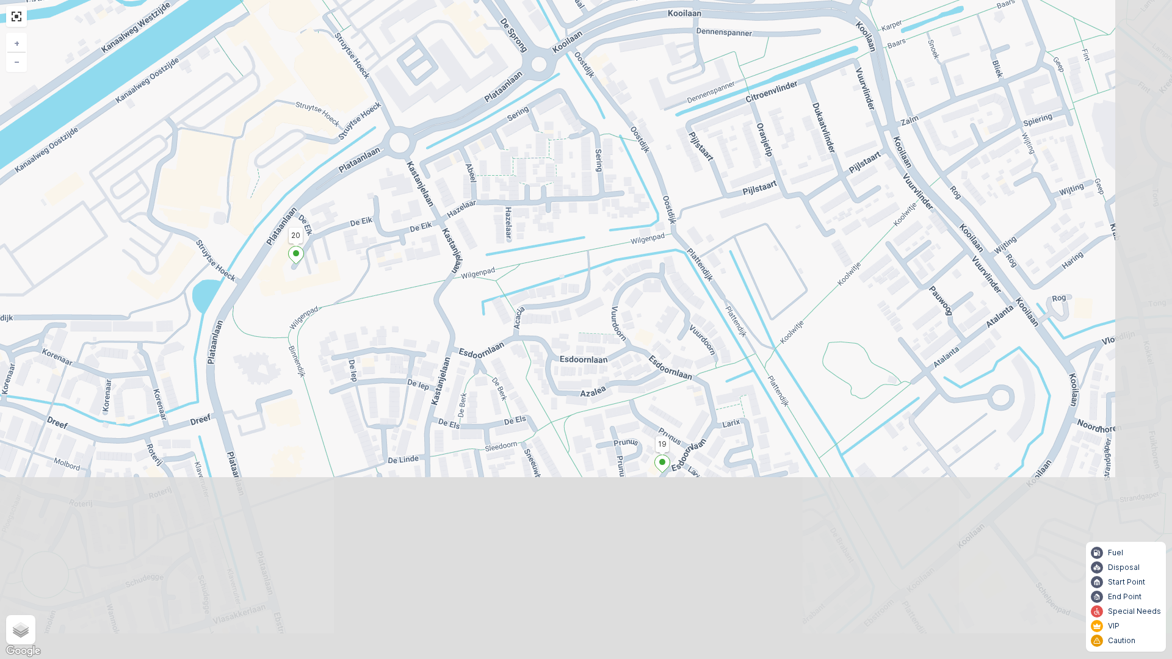
drag, startPoint x: 1171, startPoint y: 659, endPoint x: 376, endPoint y: 0, distance: 1032.8
click at [376, 0] on div "2 2 13 14 20 12 1 19 2 16 15 18 17 24 11 5 25 23 22 8 7 6 26 27 + − Satellite R…" at bounding box center [586, 329] width 1172 height 659
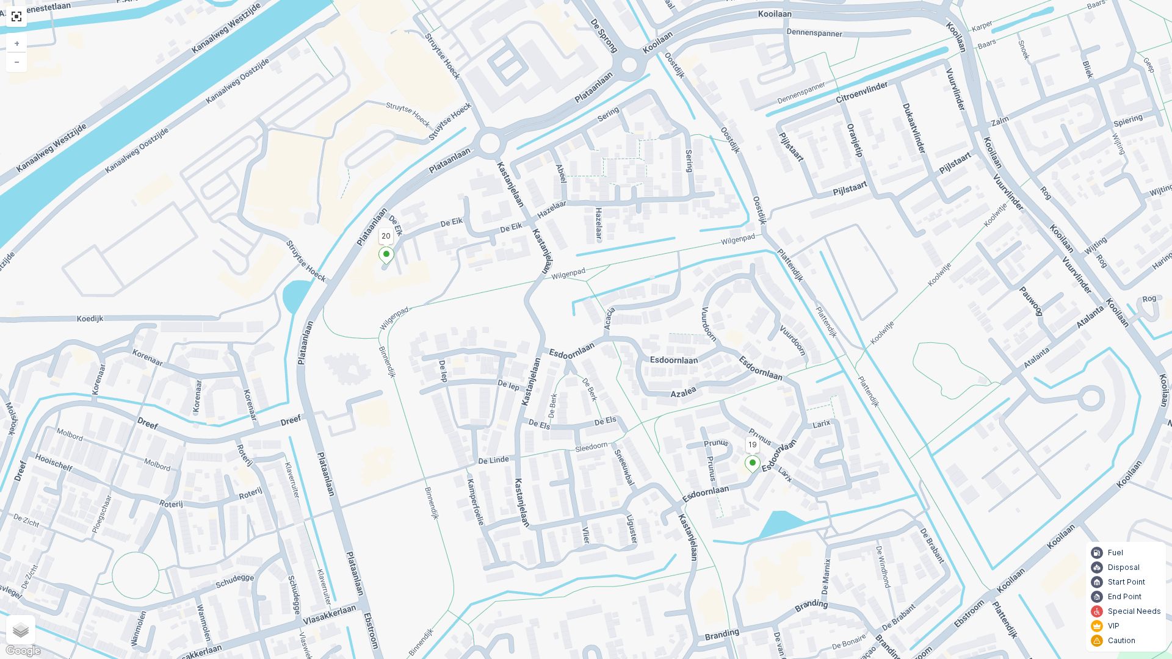
drag, startPoint x: 711, startPoint y: 280, endPoint x: 825, endPoint y: 357, distance: 138.5
click at [825, 357] on div "2 2 13 14 20 12 1 19 2 16 15 18 17 24 11 5 25 23 22 8 7 6 26 27 + − Satellite R…" at bounding box center [586, 329] width 1172 height 659
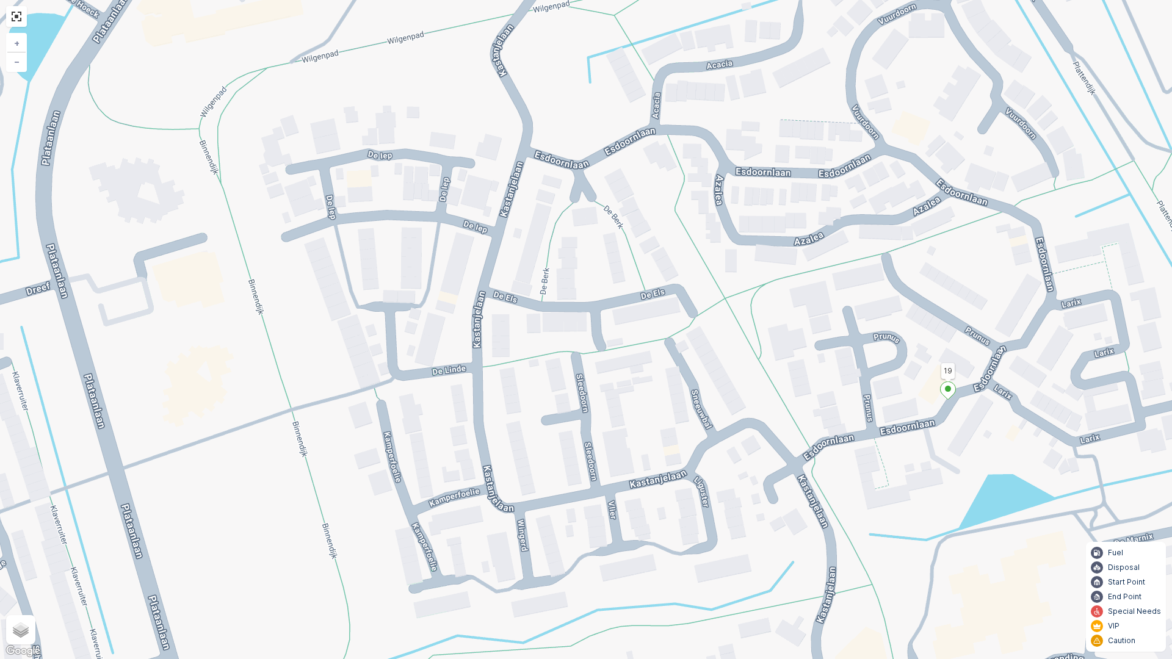
drag, startPoint x: 888, startPoint y: 635, endPoint x: 875, endPoint y: 463, distance: 172.1
click at [850, 458] on div "13 14 20 12 1 19 2 16 15 18 17 24 11 5 25 23 22 8 7 6 26 27 10 9 3 4 + − Satell…" at bounding box center [586, 329] width 1172 height 659
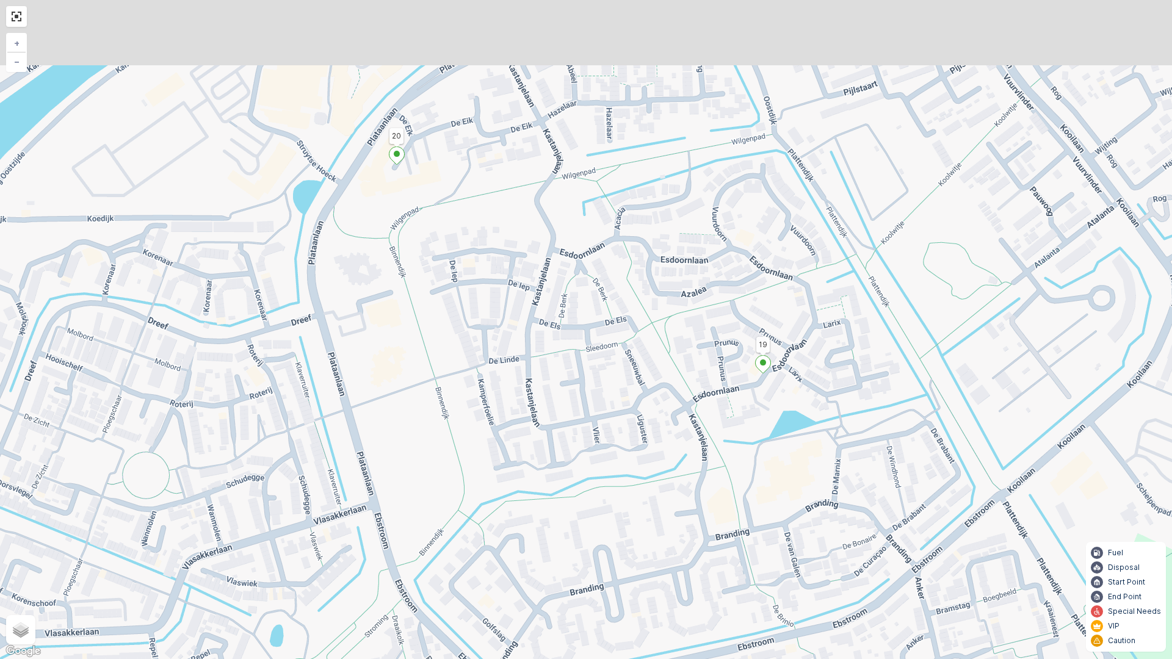
drag, startPoint x: 544, startPoint y: 242, endPoint x: 612, endPoint y: 422, distance: 193.2
click at [610, 427] on div "2 2 13 14 20 12 1 19 2 16 15 18 17 24 11 5 25 23 22 8 7 6 26 27 + − Satellite R…" at bounding box center [586, 329] width 1172 height 659
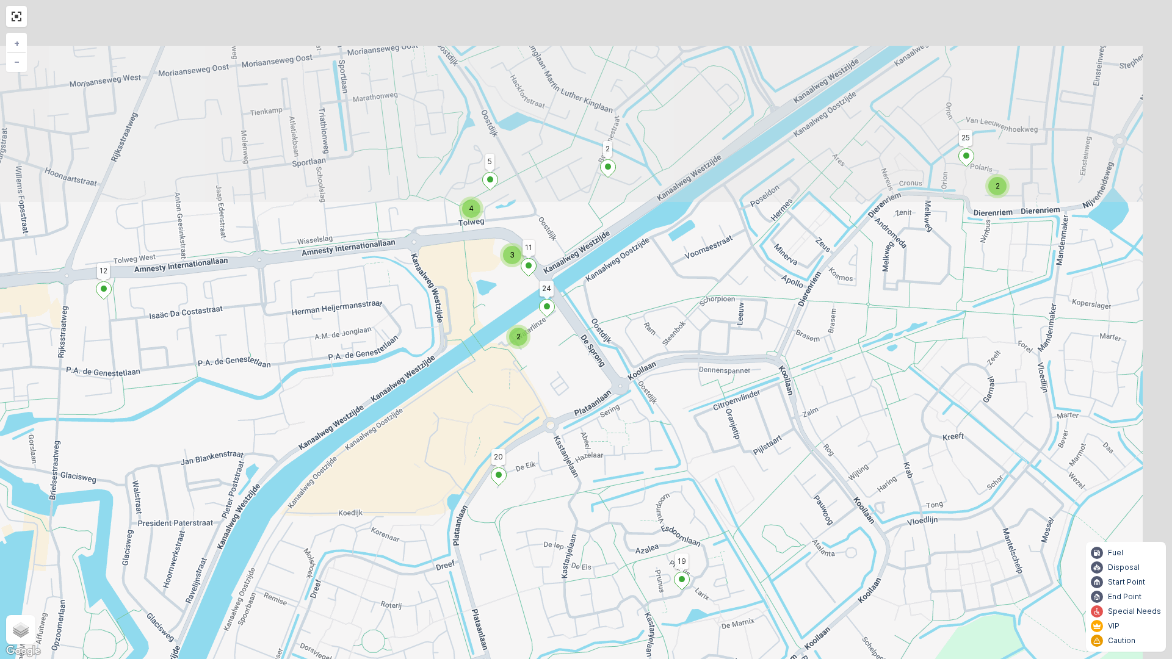
drag, startPoint x: 595, startPoint y: 97, endPoint x: 596, endPoint y: 311, distance: 214.3
click at [557, 325] on div "2 3 4 2 13 14 20 12 1 19 2 16 15 18 17 24 11 5 25 + − Satellite Roadmap Terrain…" at bounding box center [586, 329] width 1172 height 659
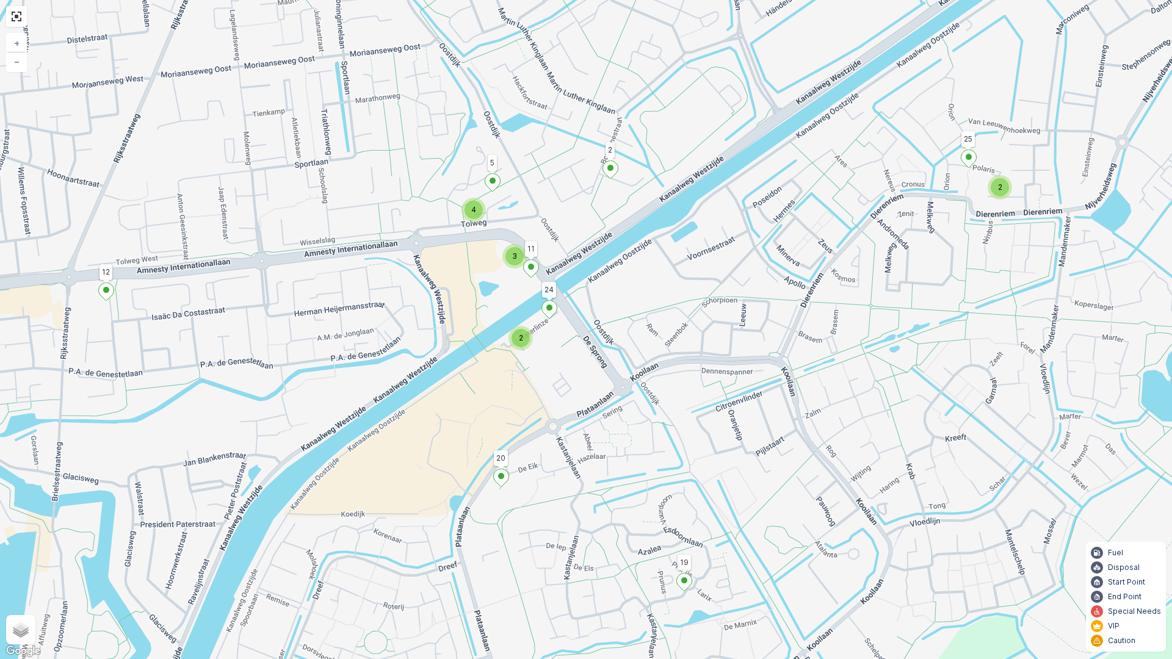
drag, startPoint x: 650, startPoint y: 109, endPoint x: 684, endPoint y: 347, distance: 240.5
click at [686, 356] on div "2 3 4 2 13 14 20 12 1 19 2 16 15 18 17 24 11 5 25 + − Satellite Roadmap Terrain…" at bounding box center [586, 329] width 1172 height 659
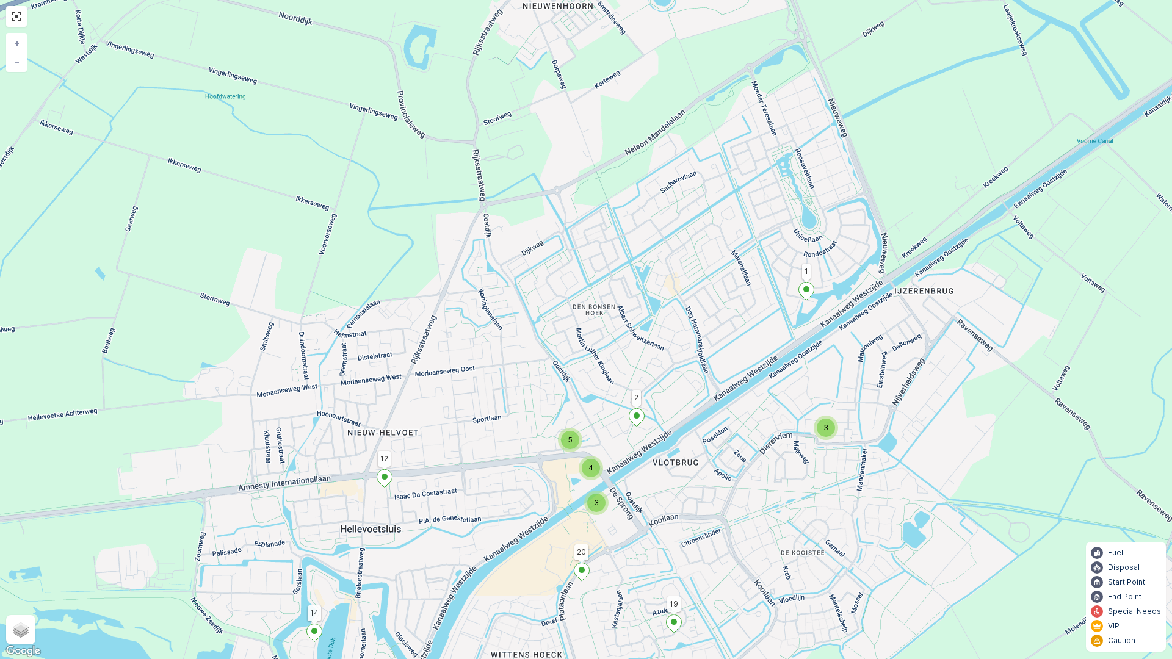
drag, startPoint x: 711, startPoint y: 251, endPoint x: 693, endPoint y: 313, distance: 64.6
click at [693, 313] on div "2 2 3 4 5 3 13 14 20 12 1 19 2 + − Satellite Roadmap Terrain Hybrid Leaflet Key…" at bounding box center [586, 329] width 1172 height 659
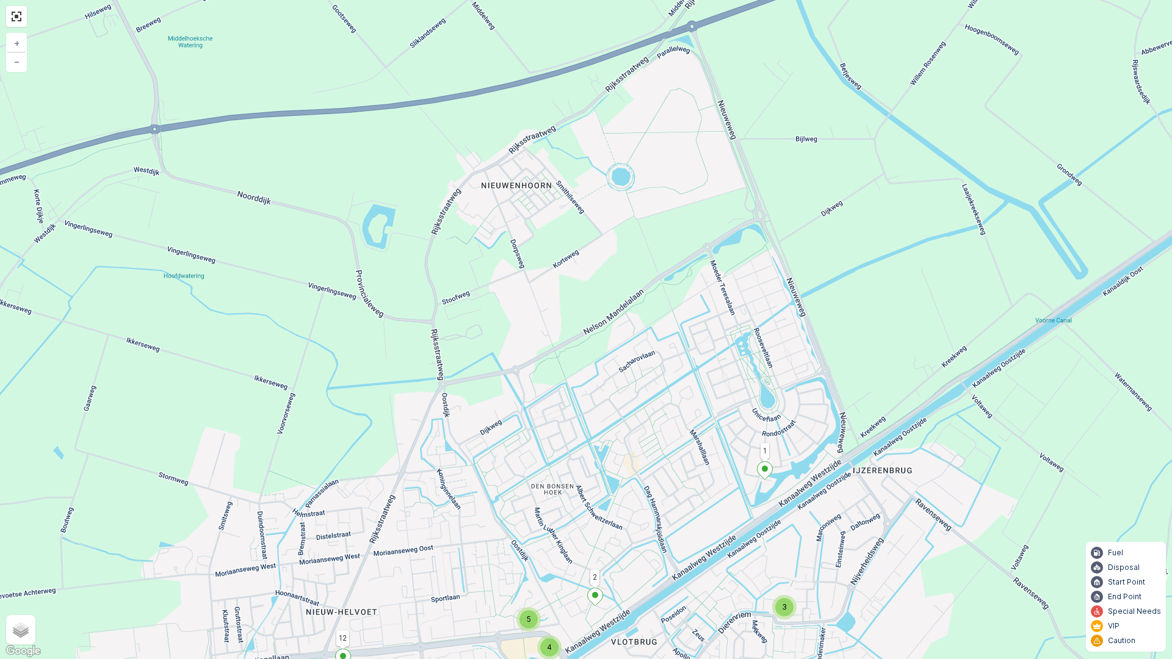
drag, startPoint x: 753, startPoint y: 183, endPoint x: 711, endPoint y: 322, distance: 145.4
click at [706, 340] on div "2 2 3 4 5 3 13 14 20 12 1 19 2 + − Satellite Roadmap Terrain Hybrid Leaflet Key…" at bounding box center [586, 329] width 1172 height 659
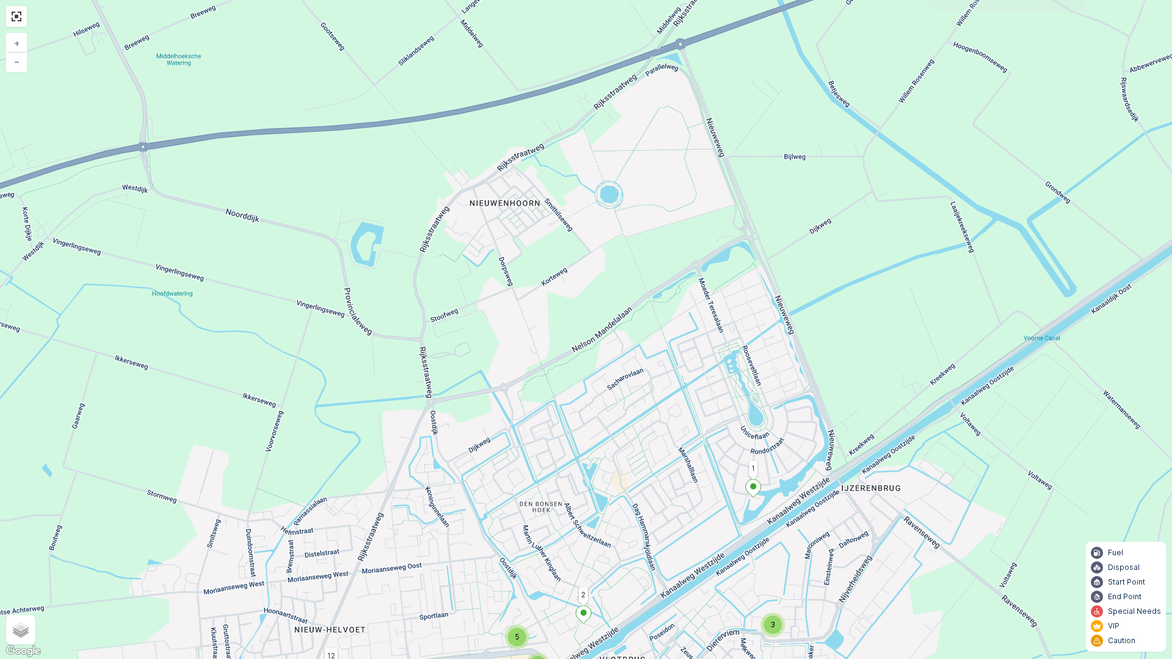
drag, startPoint x: 841, startPoint y: 148, endPoint x: 681, endPoint y: 288, distance: 212.0
click at [685, 284] on div "2 2 3 4 5 3 13 14 20 12 1 19 2 + − Satellite Roadmap Terrain Hybrid Leaflet Key…" at bounding box center [586, 329] width 1172 height 659
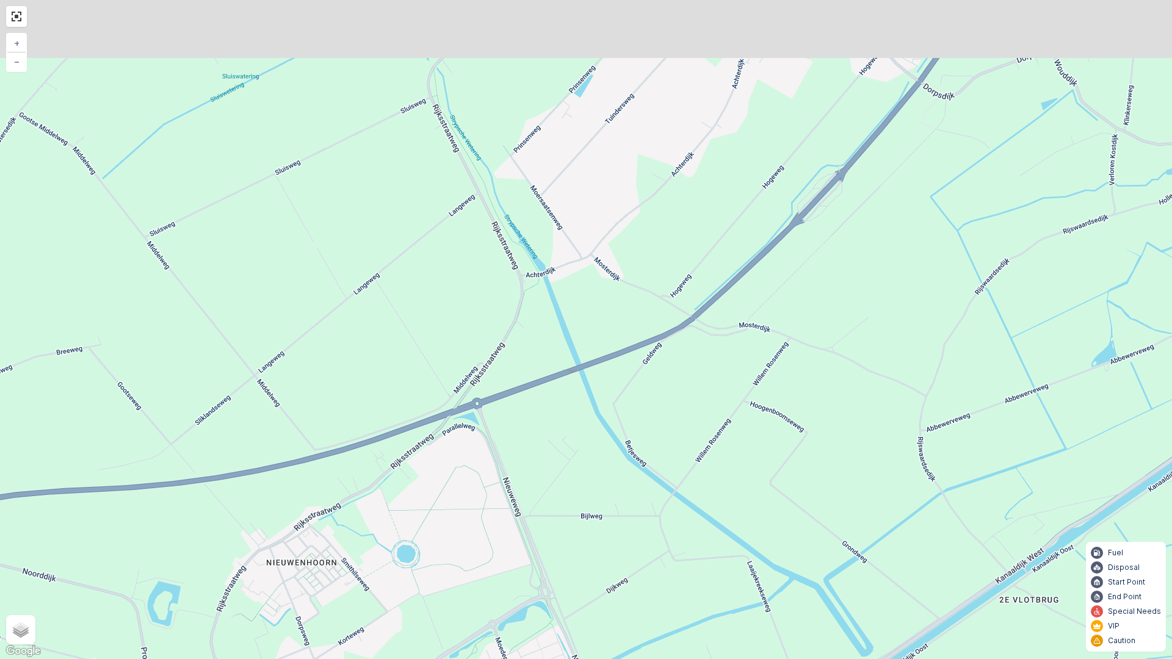
drag, startPoint x: 728, startPoint y: 147, endPoint x: 714, endPoint y: 336, distance: 189.8
click at [709, 331] on div "2 2 3 4 5 3 13 14 20 12 1 19 2 + − Satellite Roadmap Terrain Hybrid Leaflet Key…" at bounding box center [586, 329] width 1172 height 659
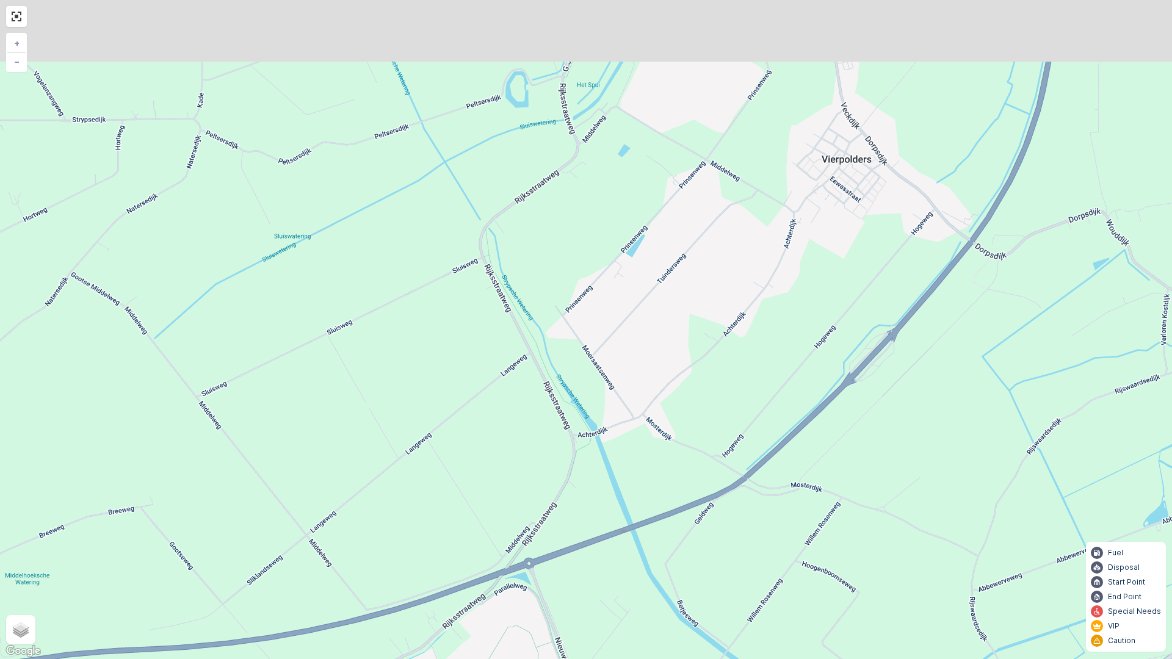
drag, startPoint x: 696, startPoint y: 214, endPoint x: 731, endPoint y: 335, distance: 126.0
click at [731, 335] on div "2 2 3 4 5 3 13 14 20 12 1 19 2 + − Satellite Roadmap Terrain Hybrid Leaflet Key…" at bounding box center [586, 329] width 1172 height 659
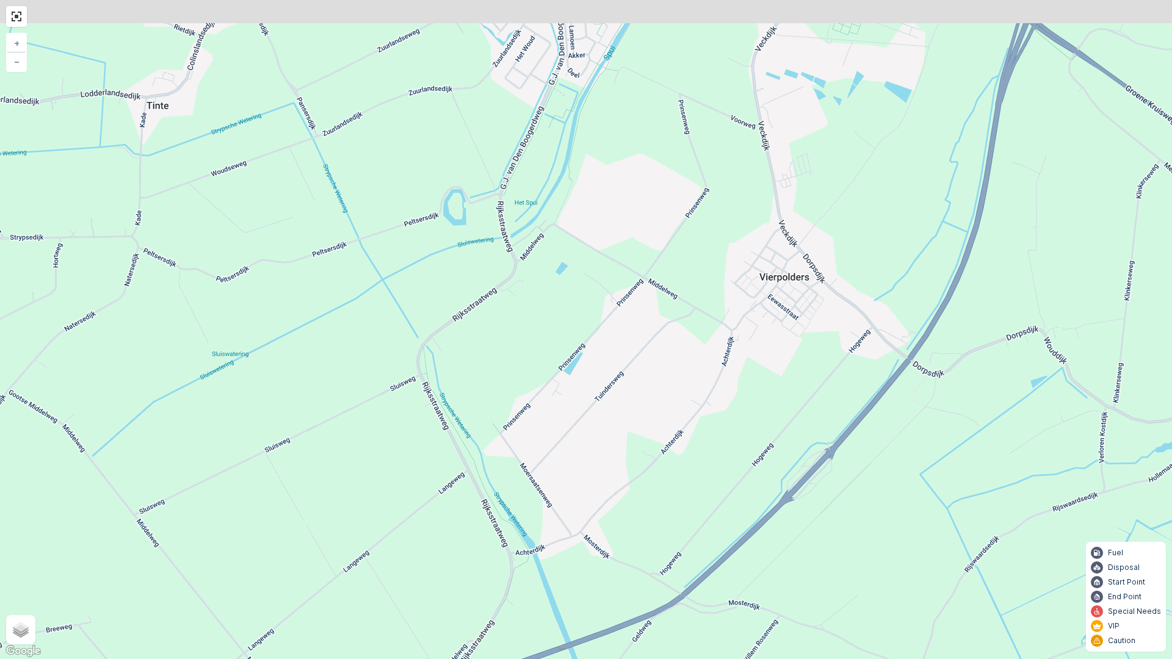
drag, startPoint x: 714, startPoint y: 202, endPoint x: 644, endPoint y: 296, distance: 117.3
click at [642, 306] on div "2 2 3 4 5 3 13 14 20 12 1 19 2 + − Satellite Roadmap Terrain Hybrid Leaflet Key…" at bounding box center [586, 329] width 1172 height 659
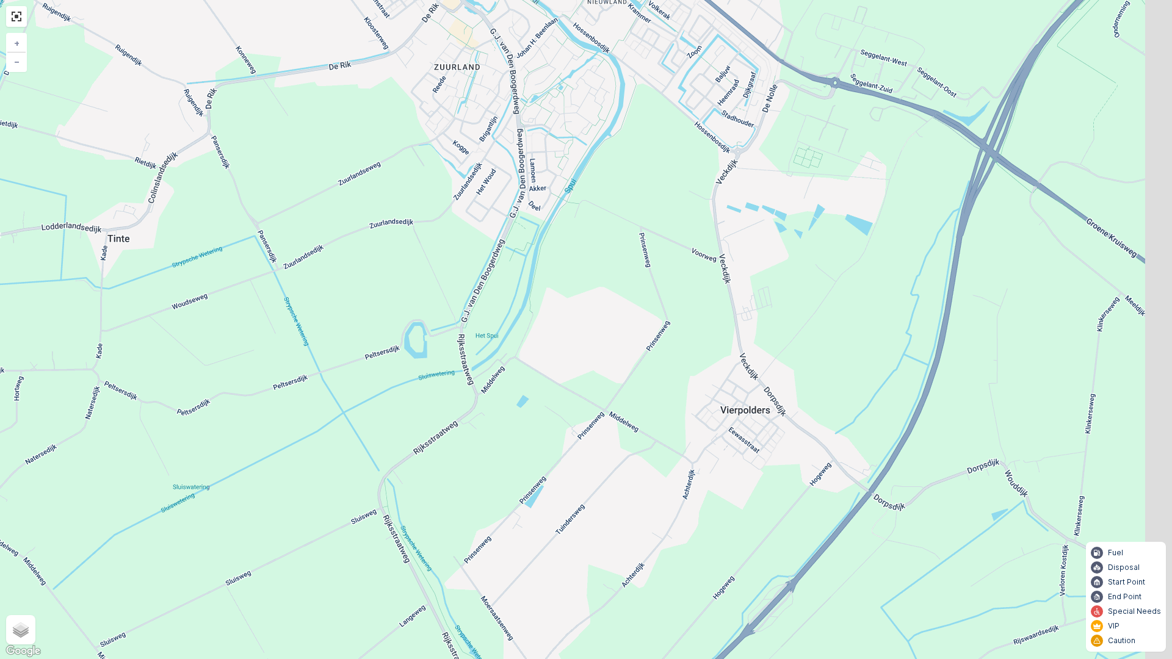
drag, startPoint x: 711, startPoint y: 211, endPoint x: 686, endPoint y: 360, distance: 151.6
click at [686, 360] on div "2 2 3 4 5 3 13 14 20 12 1 19 2 + − Satellite Roadmap Terrain Hybrid Leaflet Key…" at bounding box center [586, 329] width 1172 height 659
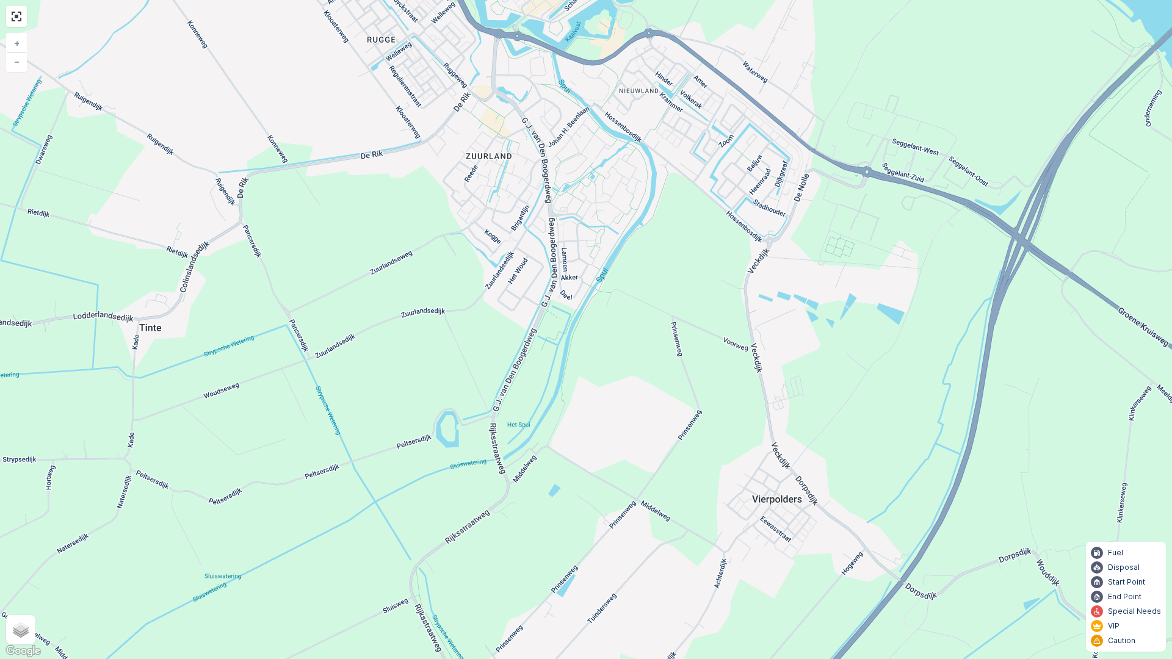
drag, startPoint x: 688, startPoint y: 275, endPoint x: 681, endPoint y: 382, distance: 107.1
click at [681, 382] on div "2 2 3 4 5 3 13 14 20 12 1 19 2 + − Satellite Roadmap Terrain Hybrid Leaflet Key…" at bounding box center [586, 329] width 1172 height 659
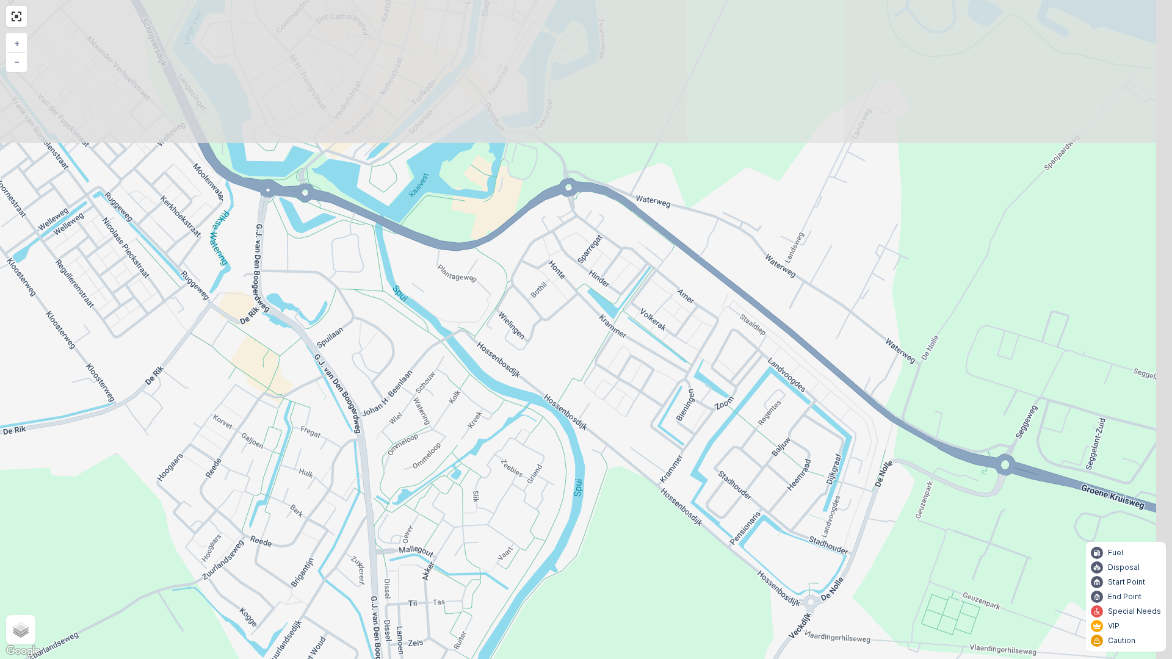
drag, startPoint x: 564, startPoint y: 257, endPoint x: 518, endPoint y: 355, distance: 108.4
click at [518, 391] on div "2 3 4 2 13 14 20 12 1 19 2 16 15 18 17 24 11 5 25 + − Satellite Roadmap Terrain…" at bounding box center [586, 329] width 1172 height 659
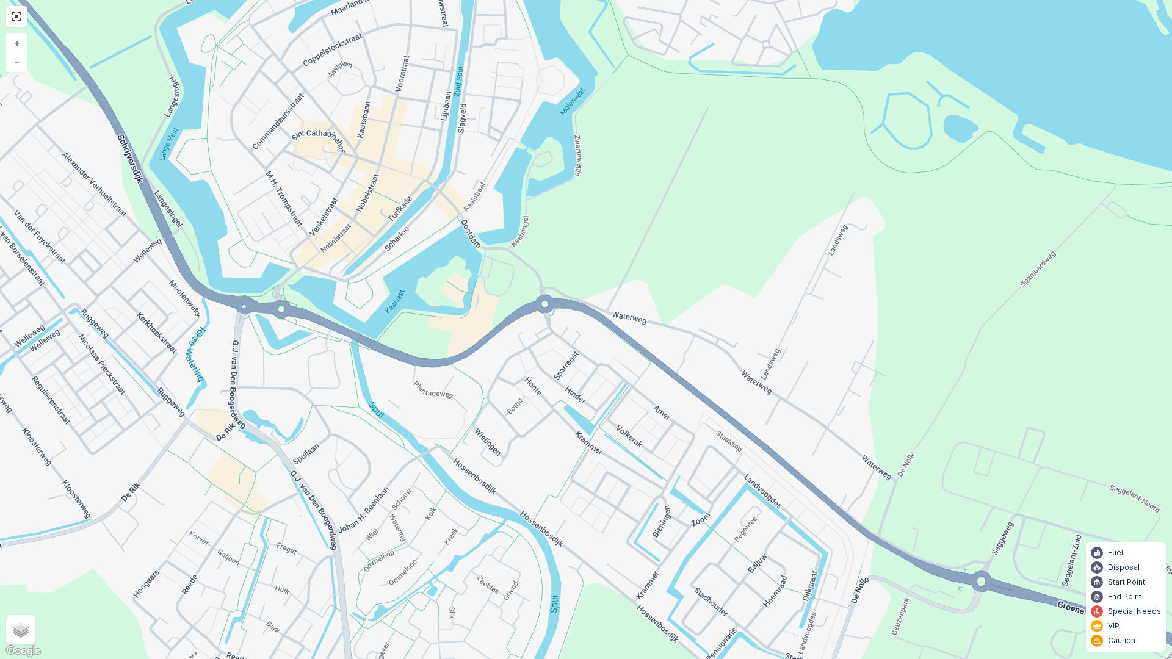
drag, startPoint x: 507, startPoint y: 196, endPoint x: 530, endPoint y: 374, distance: 179.8
click at [521, 372] on div "2 3 4 2 13 14 20 12 1 19 2 16 15 18 17 24 11 5 25 + − Satellite Roadmap Terrain…" at bounding box center [586, 329] width 1172 height 659
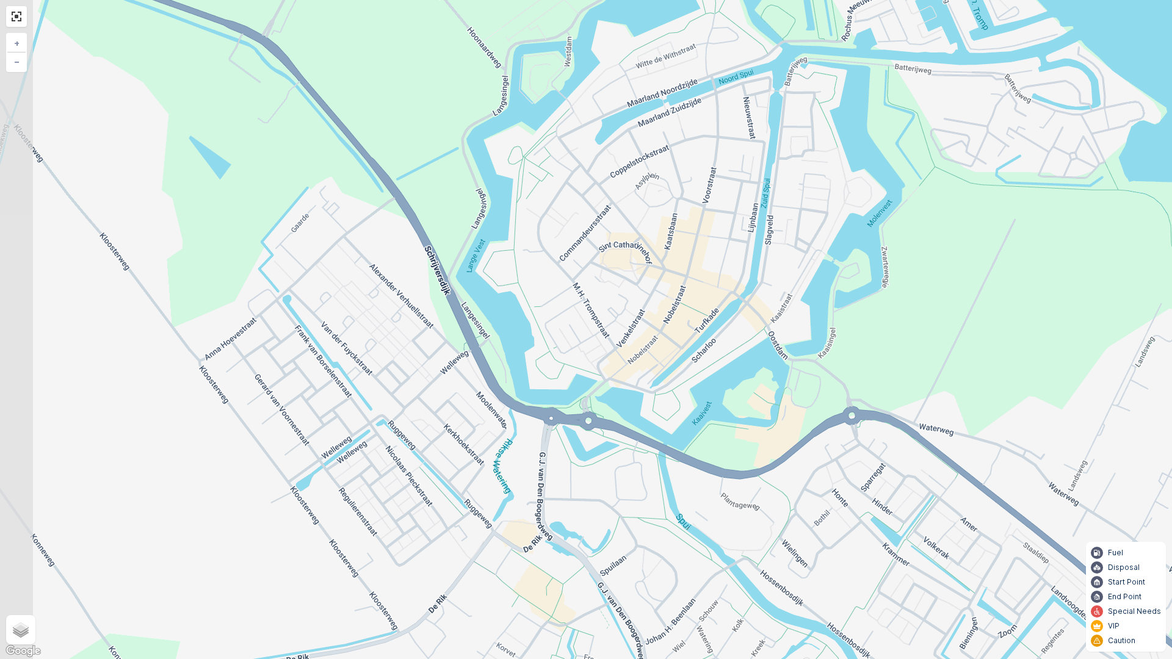
drag, startPoint x: 415, startPoint y: 247, endPoint x: 684, endPoint y: 241, distance: 269.3
click at [684, 241] on div "2 3 4 2 13 14 20 12 1 19 2 16 15 18 17 24 11 5 25 + − Satellite Roadmap Terrain…" at bounding box center [586, 329] width 1172 height 659
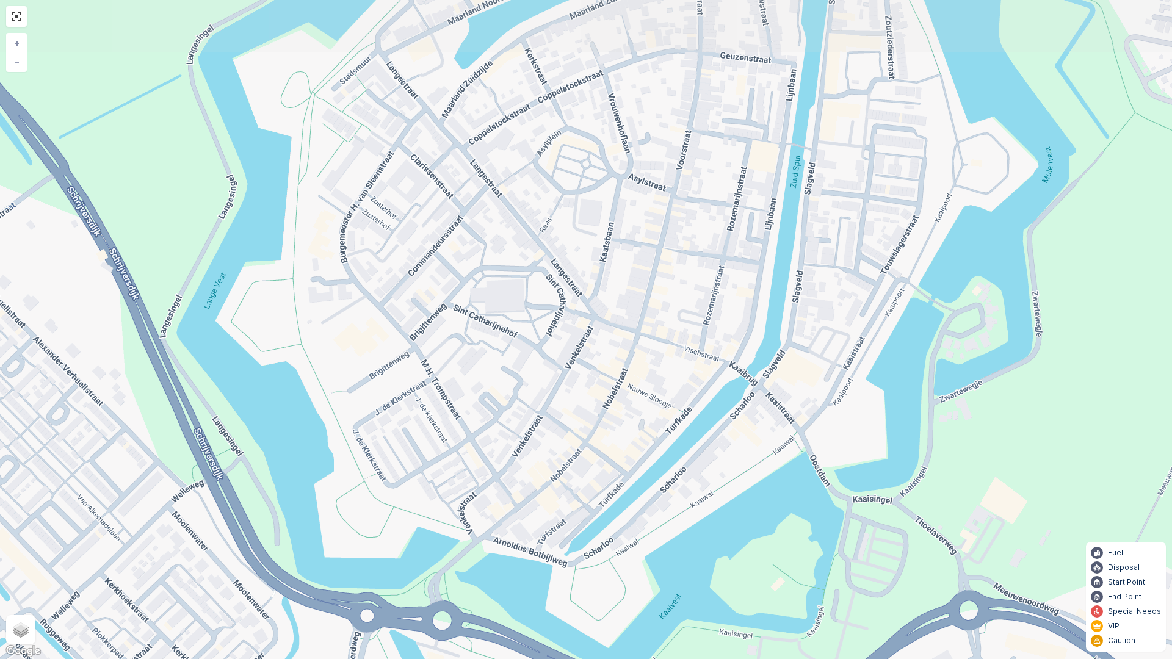
drag, startPoint x: 657, startPoint y: 139, endPoint x: 632, endPoint y: 194, distance: 60.1
click at [632, 194] on div "2 2 13 14 20 12 1 19 2 16 15 18 17 24 11 5 25 23 22 8 7 6 26 27 + − Satellite R…" at bounding box center [586, 329] width 1172 height 659
click at [1102, 408] on div "2 2 13 14 20 12 1 19 2 16 15 18 17 24 11 5 25 23 22 8 7 6 26 27 + − Satellite R…" at bounding box center [586, 329] width 1172 height 659
